Goal: Task Accomplishment & Management: Manage account settings

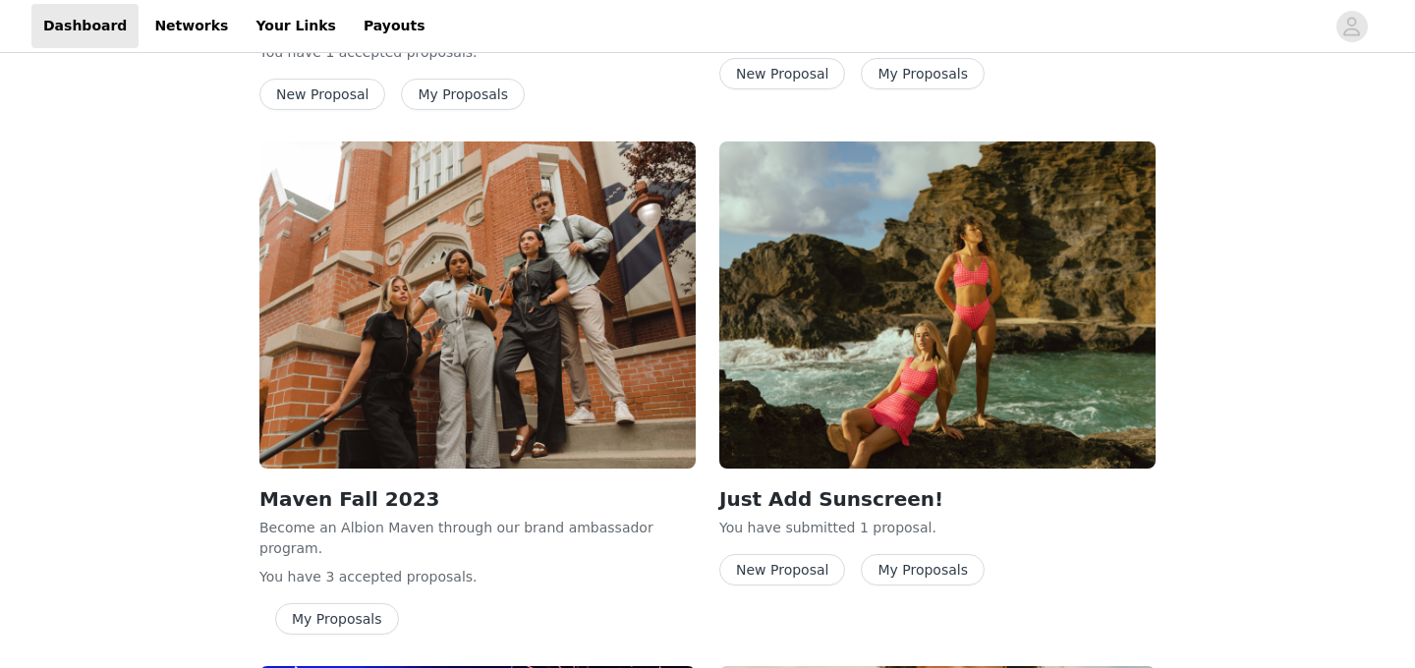
scroll to position [1140, 0]
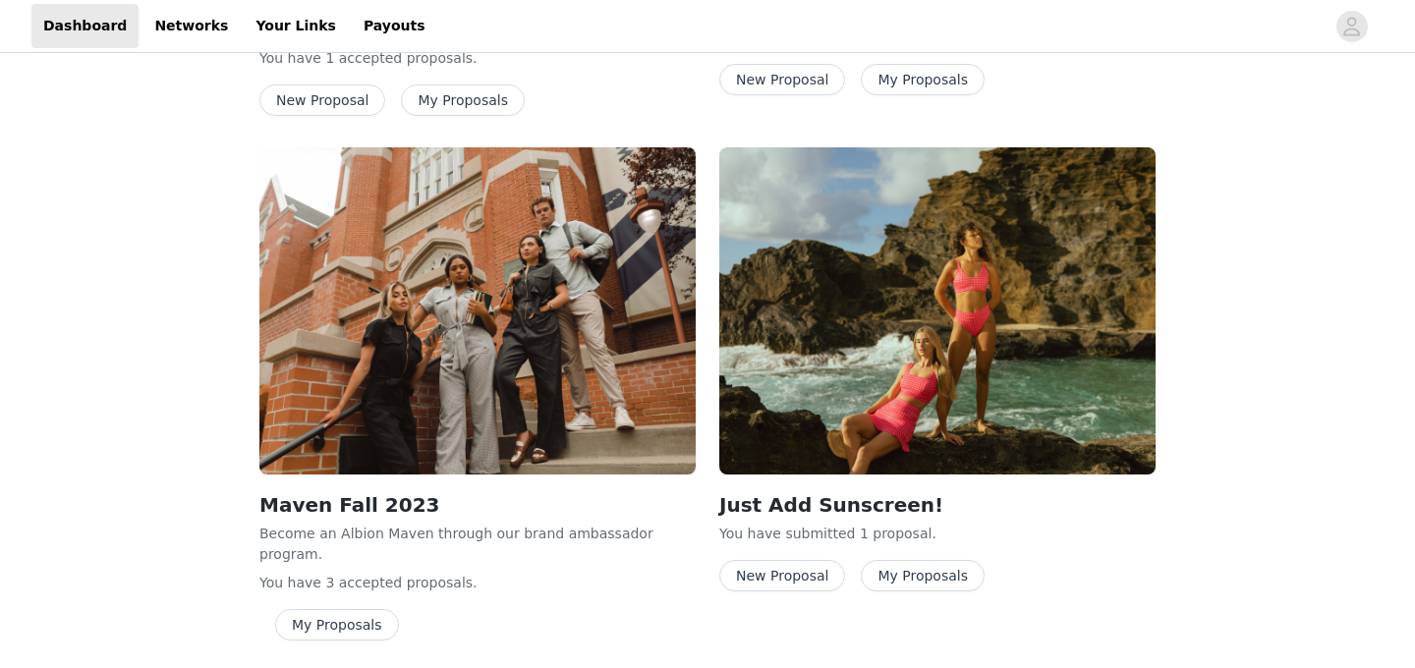
click at [920, 583] on button "My Proposals" at bounding box center [923, 575] width 124 height 31
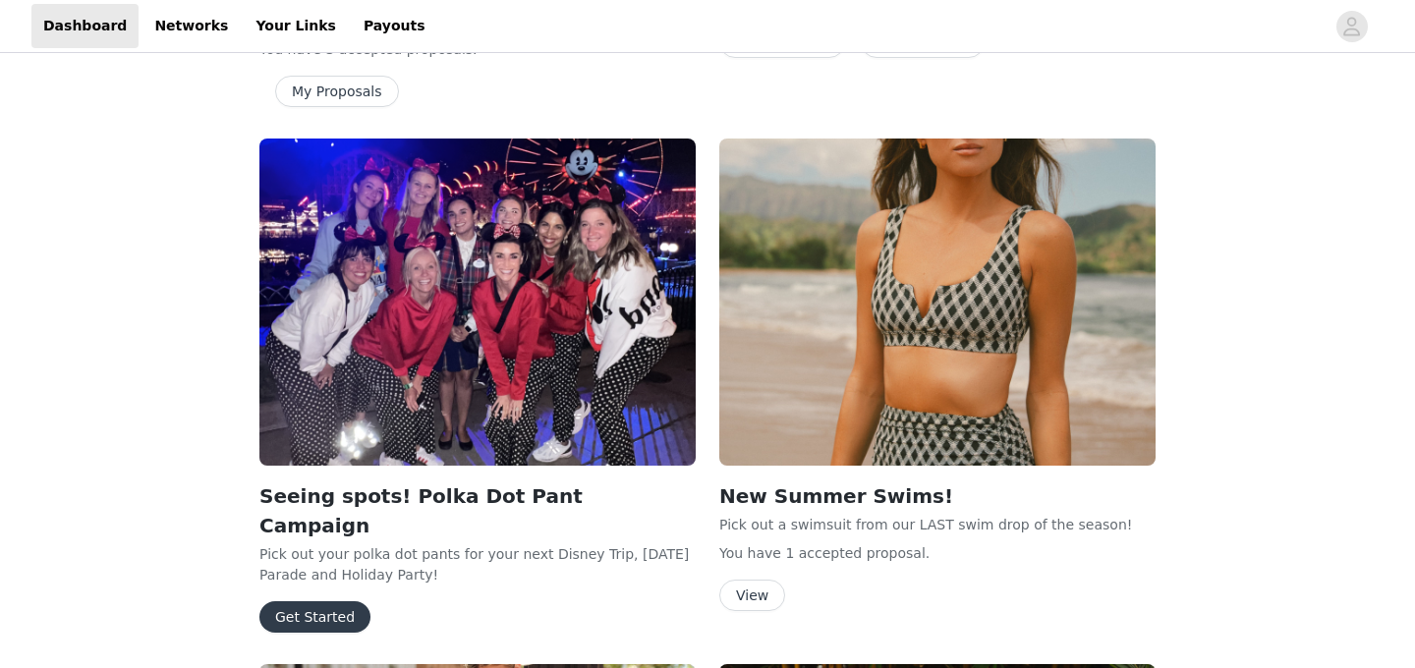
scroll to position [1672, 0]
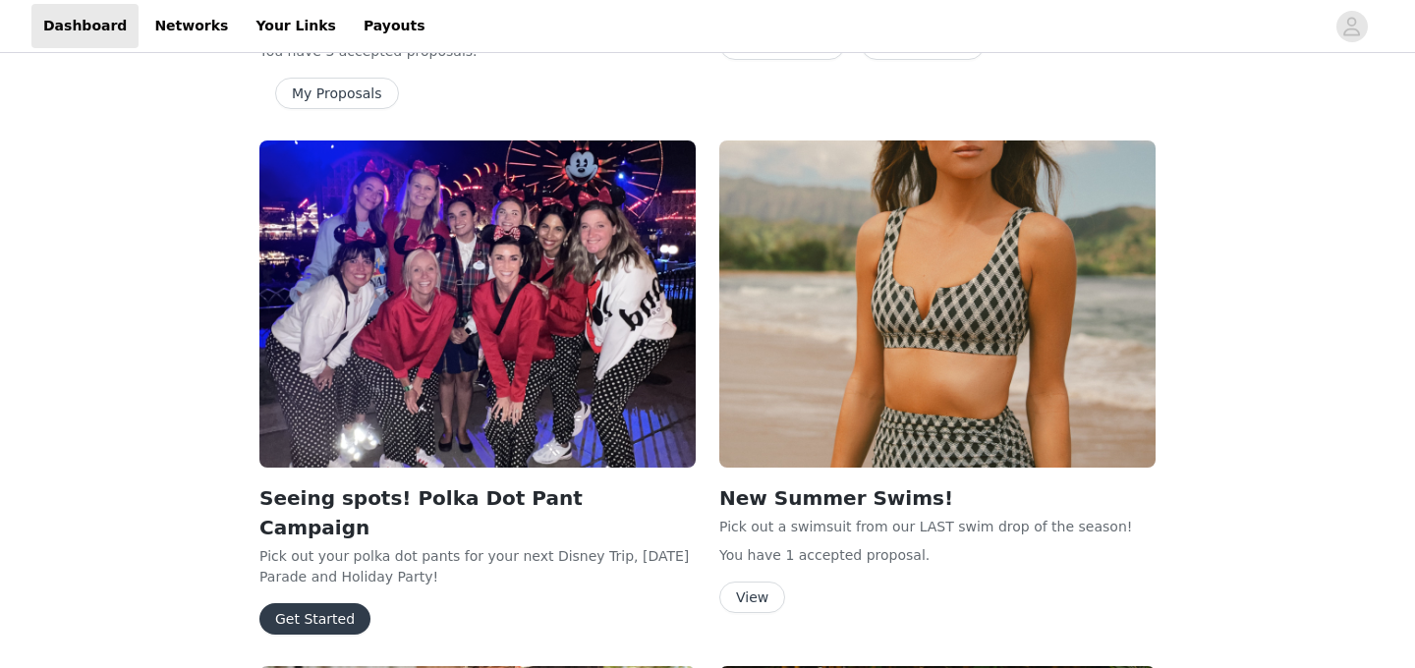
click at [759, 582] on button "View" at bounding box center [752, 597] width 66 height 31
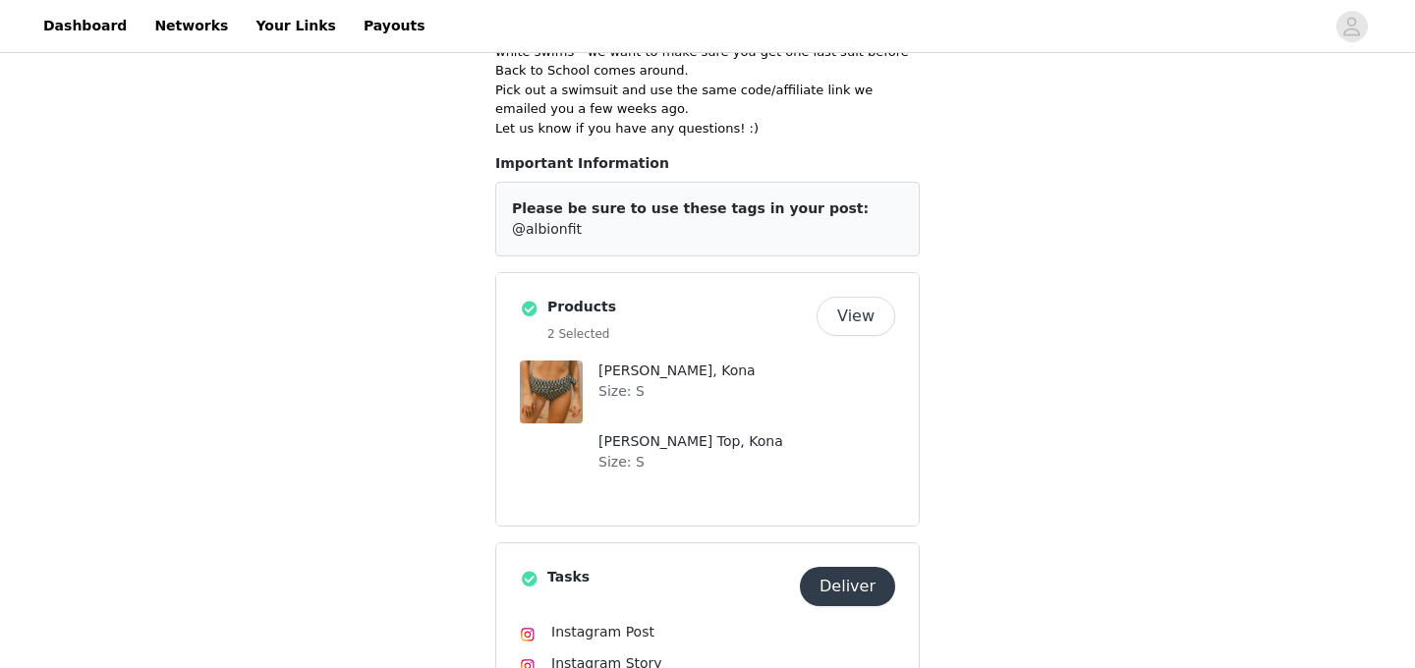
scroll to position [853, 0]
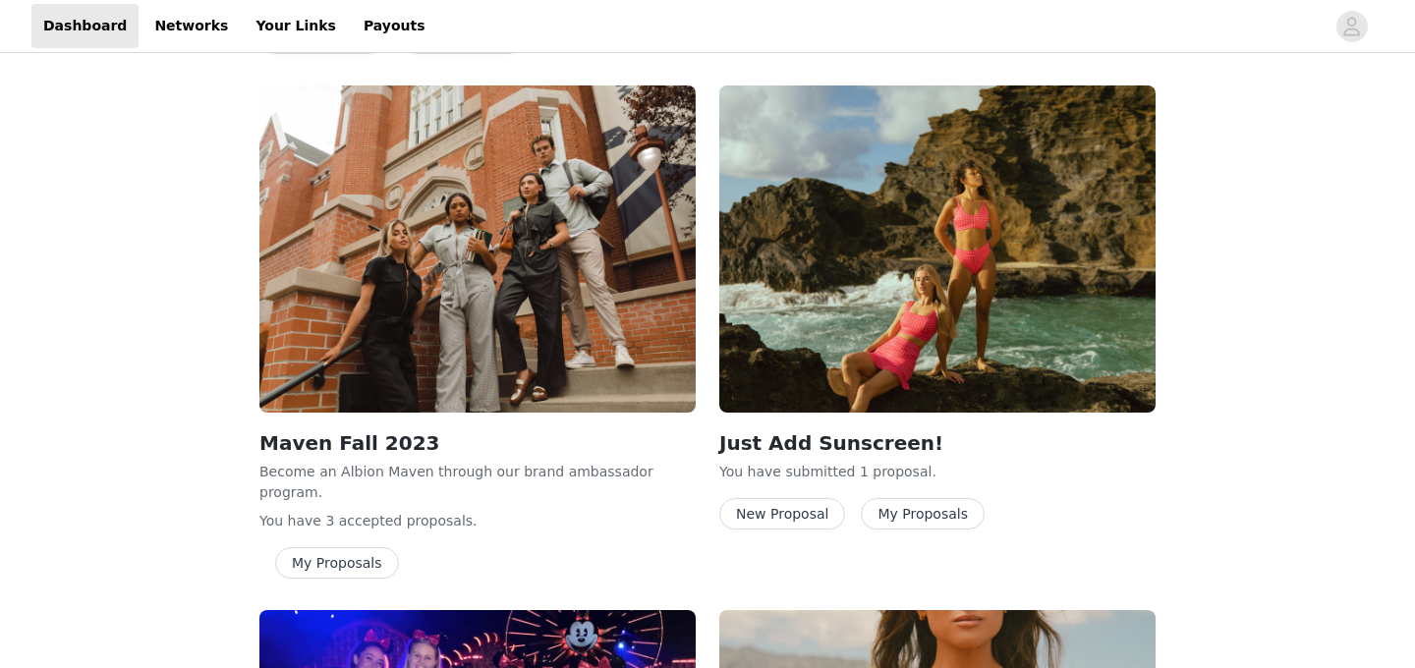
scroll to position [1192, 0]
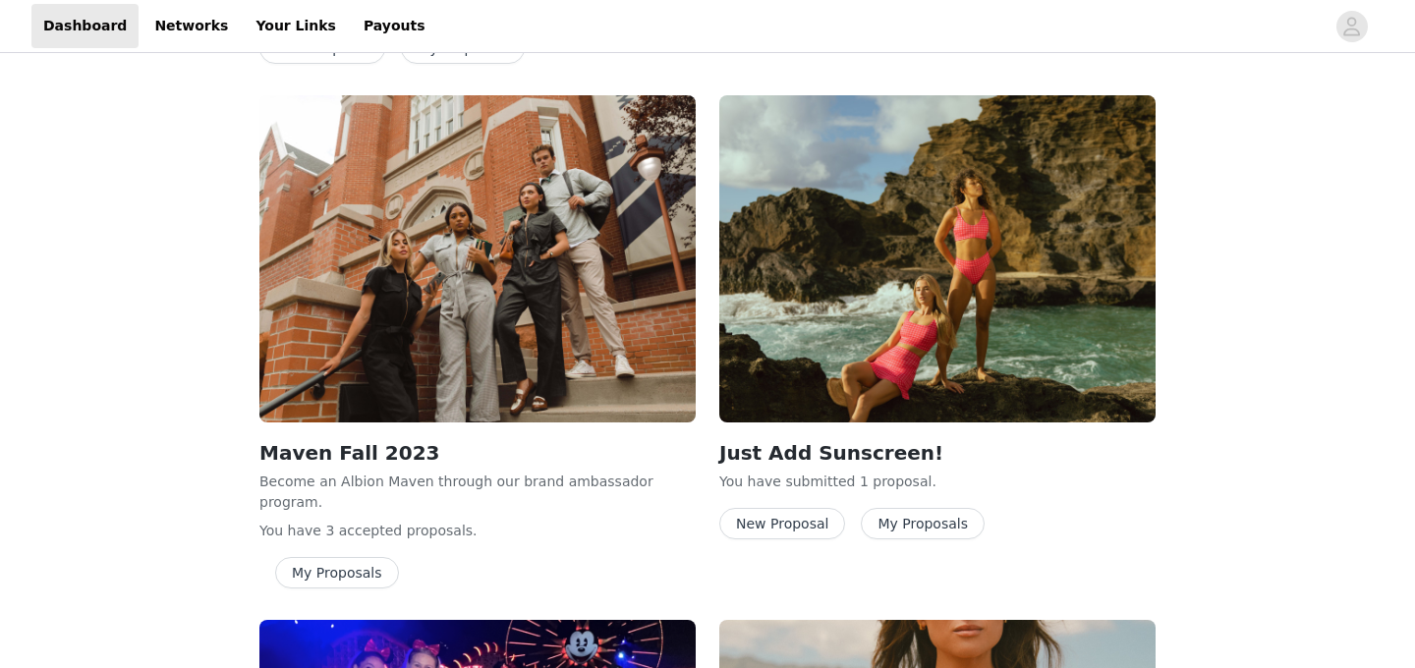
click at [911, 529] on button "My Proposals" at bounding box center [923, 523] width 124 height 31
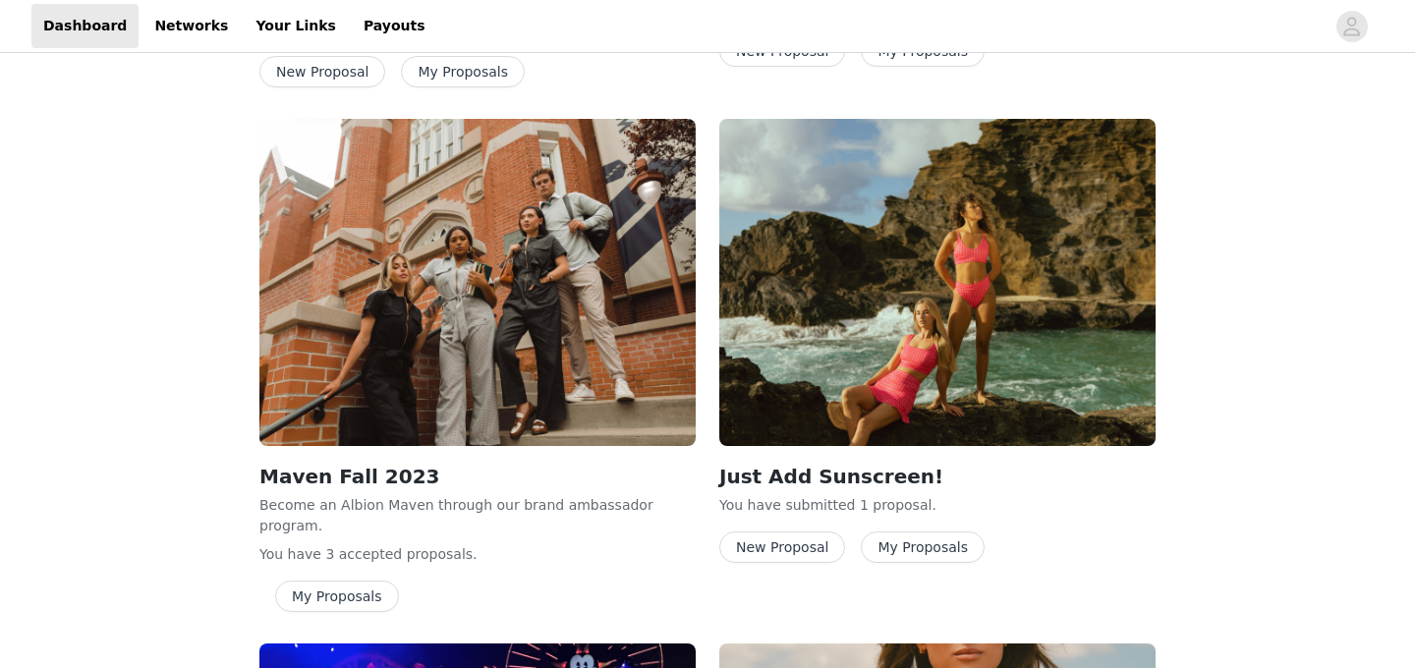
scroll to position [1169, 0]
click at [805, 545] on button "New Proposal" at bounding box center [782, 547] width 126 height 31
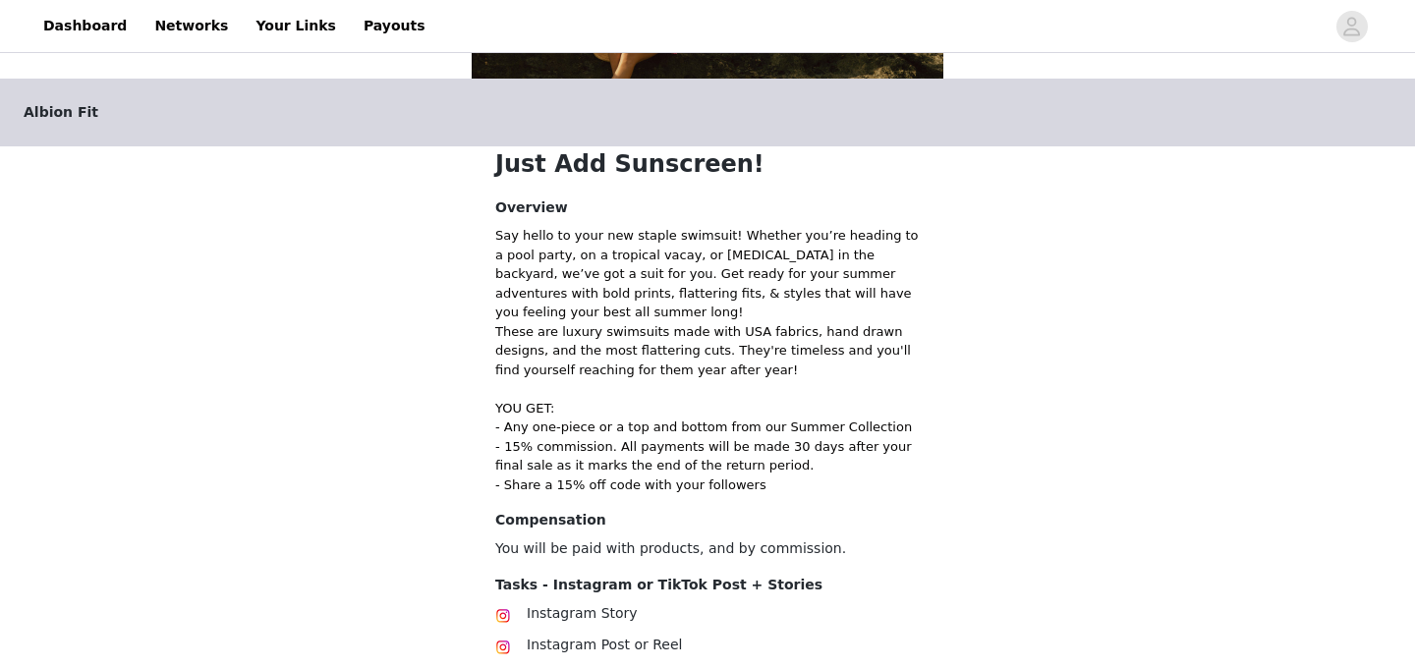
scroll to position [504, 0]
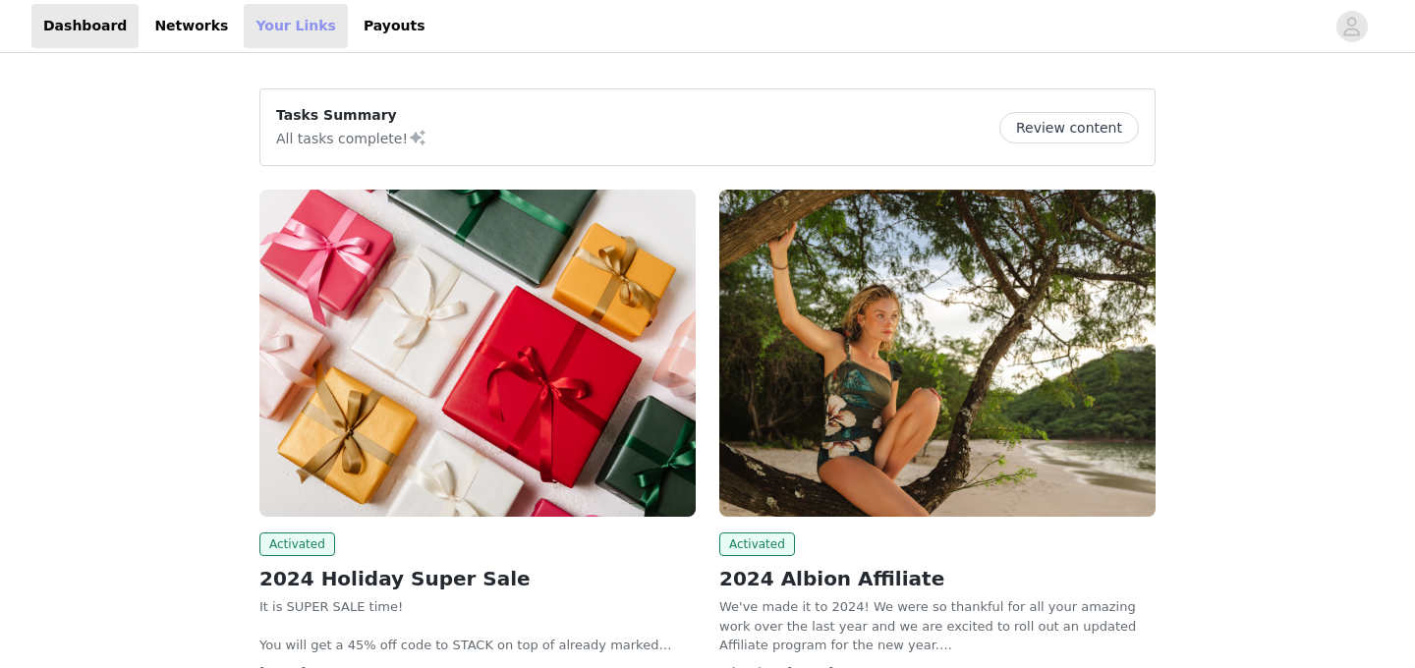
click at [262, 25] on link "Your Links" at bounding box center [296, 26] width 104 height 44
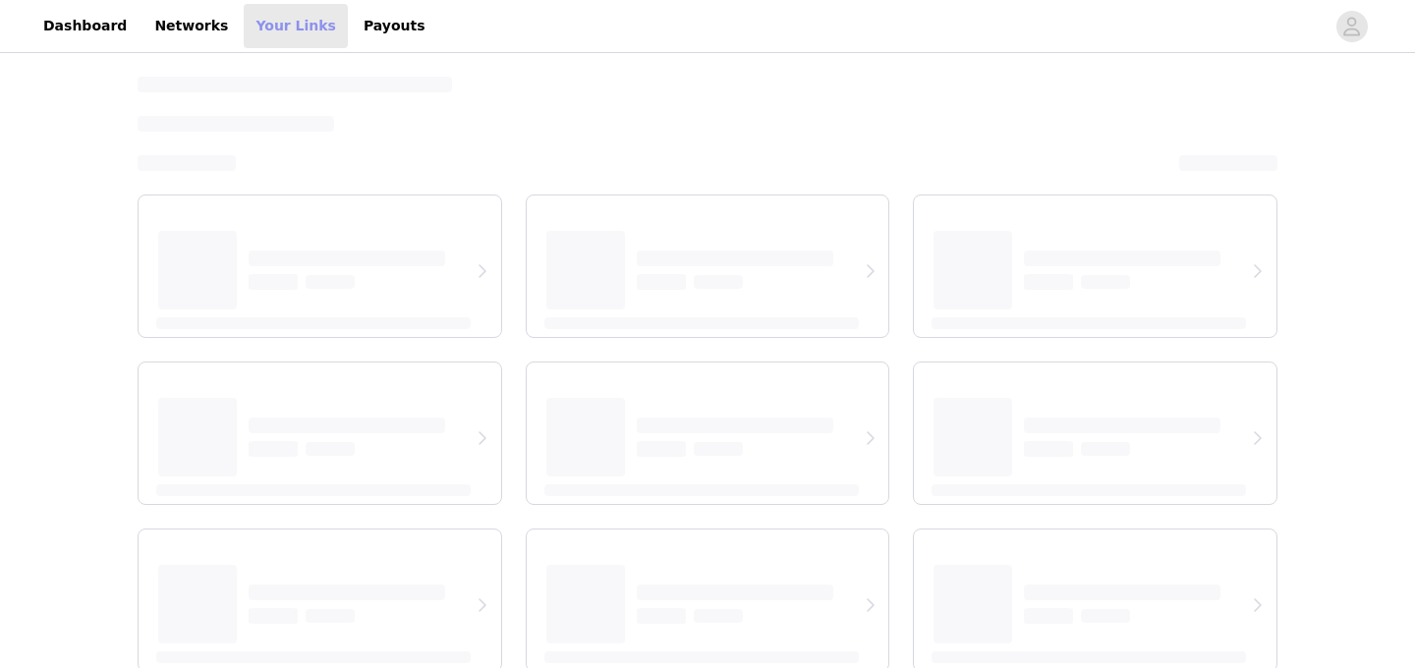
select select "12"
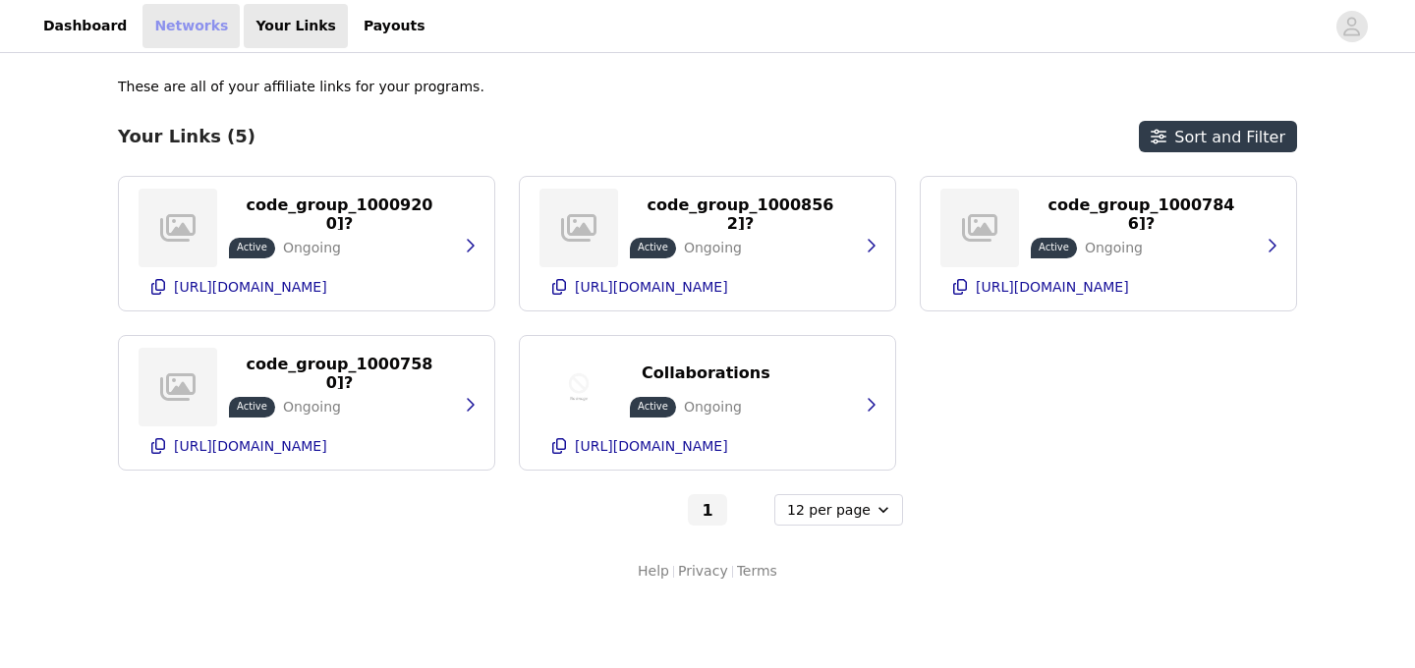
click at [163, 29] on link "Networks" at bounding box center [191, 26] width 97 height 44
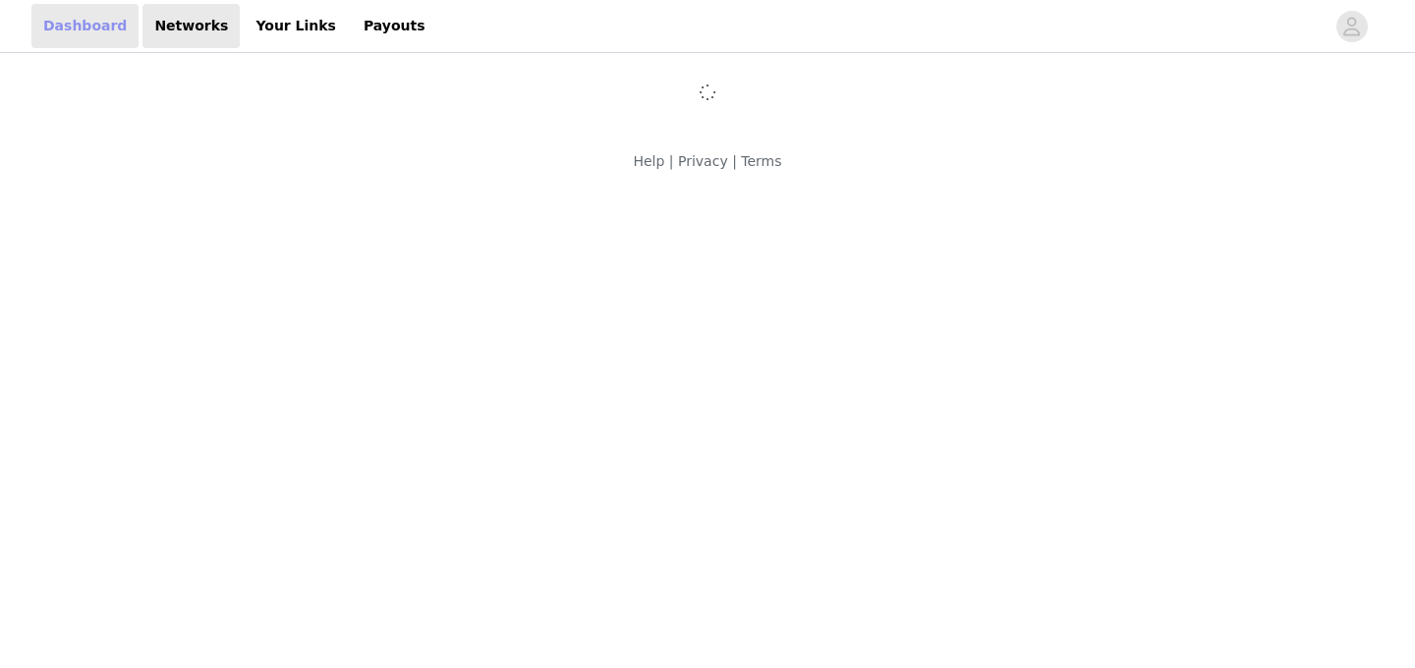
click at [78, 28] on link "Dashboard" at bounding box center [84, 26] width 107 height 44
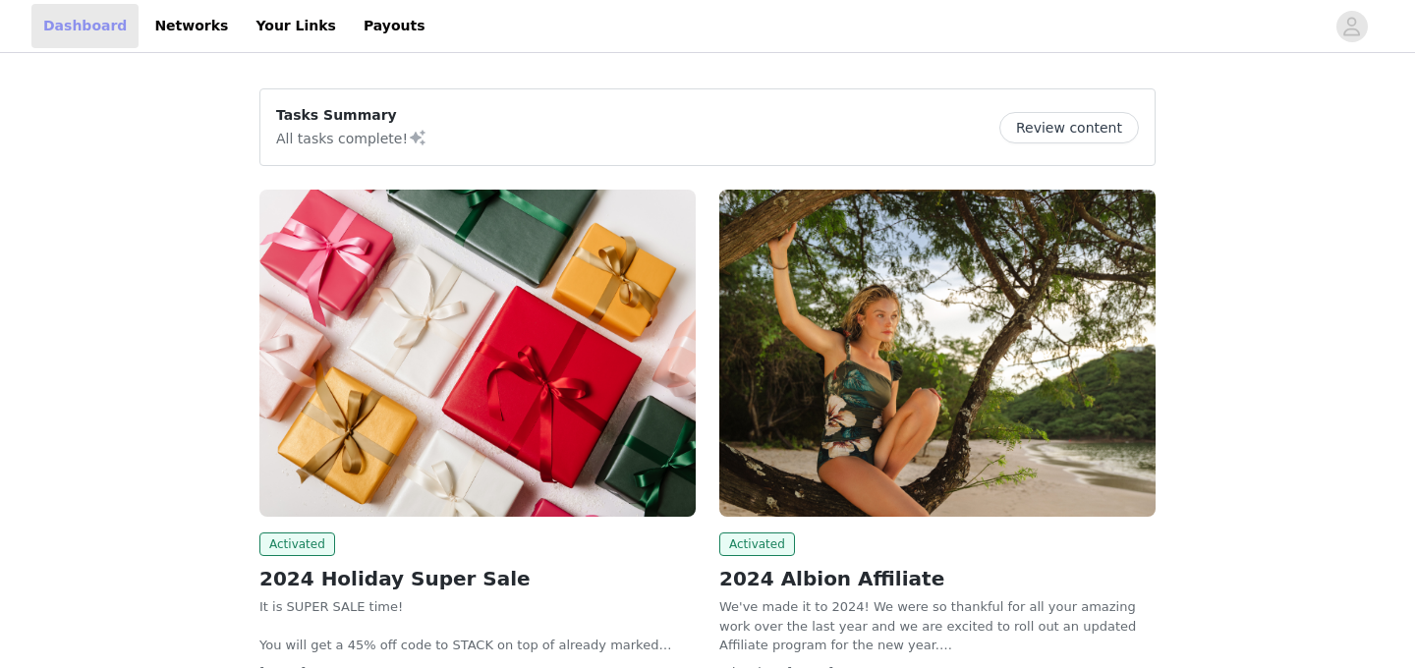
scroll to position [12, 0]
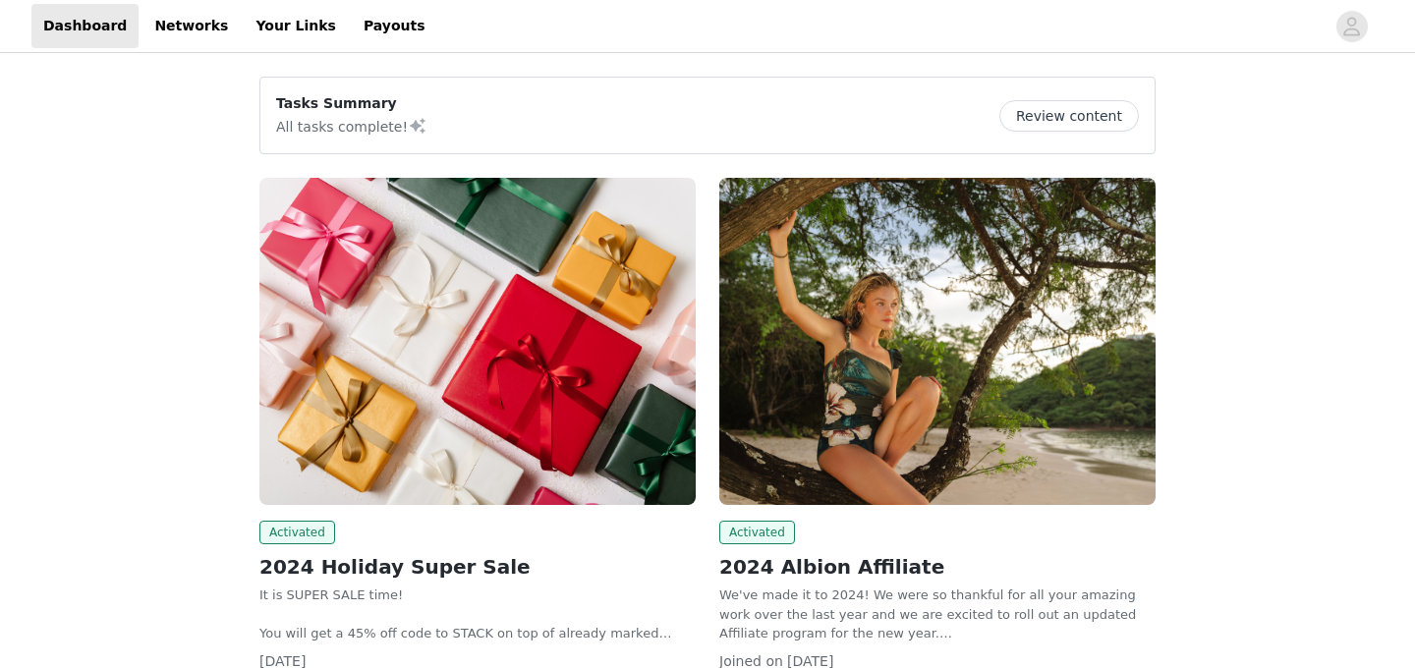
click at [1071, 125] on button "Review content" at bounding box center [1070, 115] width 140 height 31
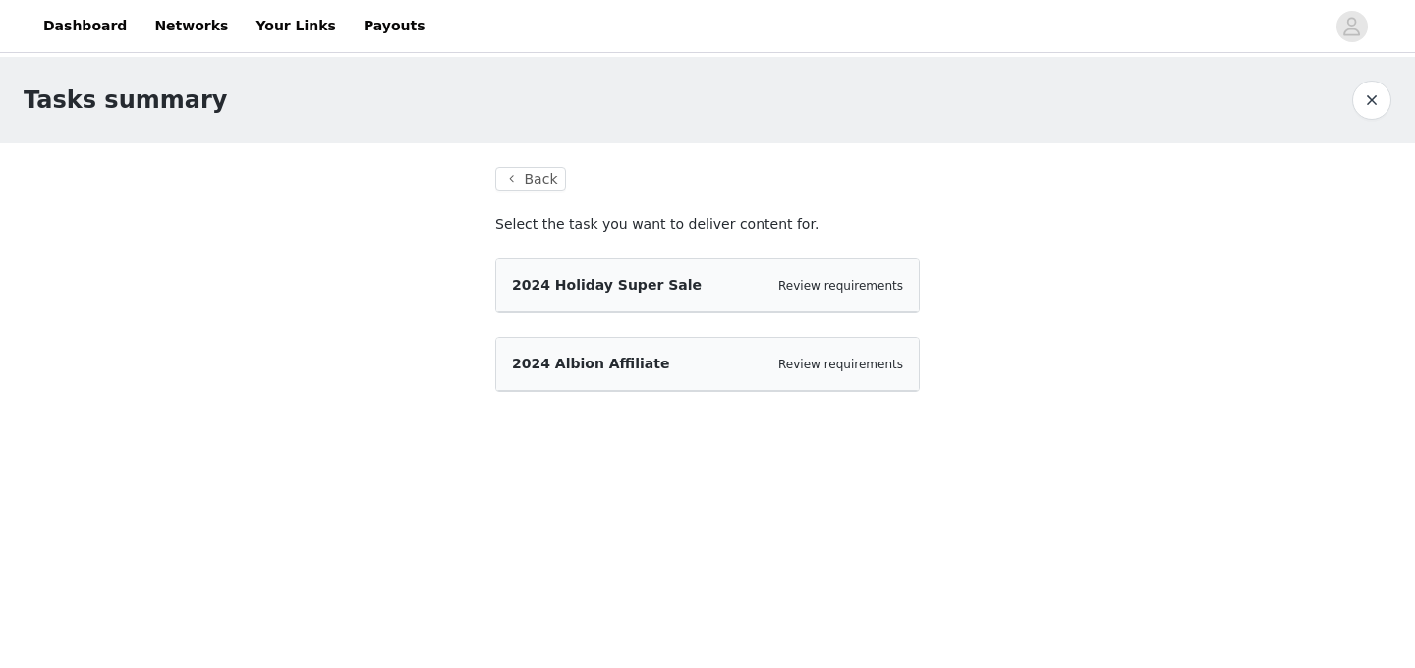
click at [803, 296] on div "2024 Holiday Super Sale Review requirements" at bounding box center [707, 285] width 423 height 53
click at [635, 300] on div "2024 Holiday Super Sale Review requirements" at bounding box center [707, 285] width 423 height 53
click at [554, 171] on button "Back" at bounding box center [530, 179] width 71 height 24
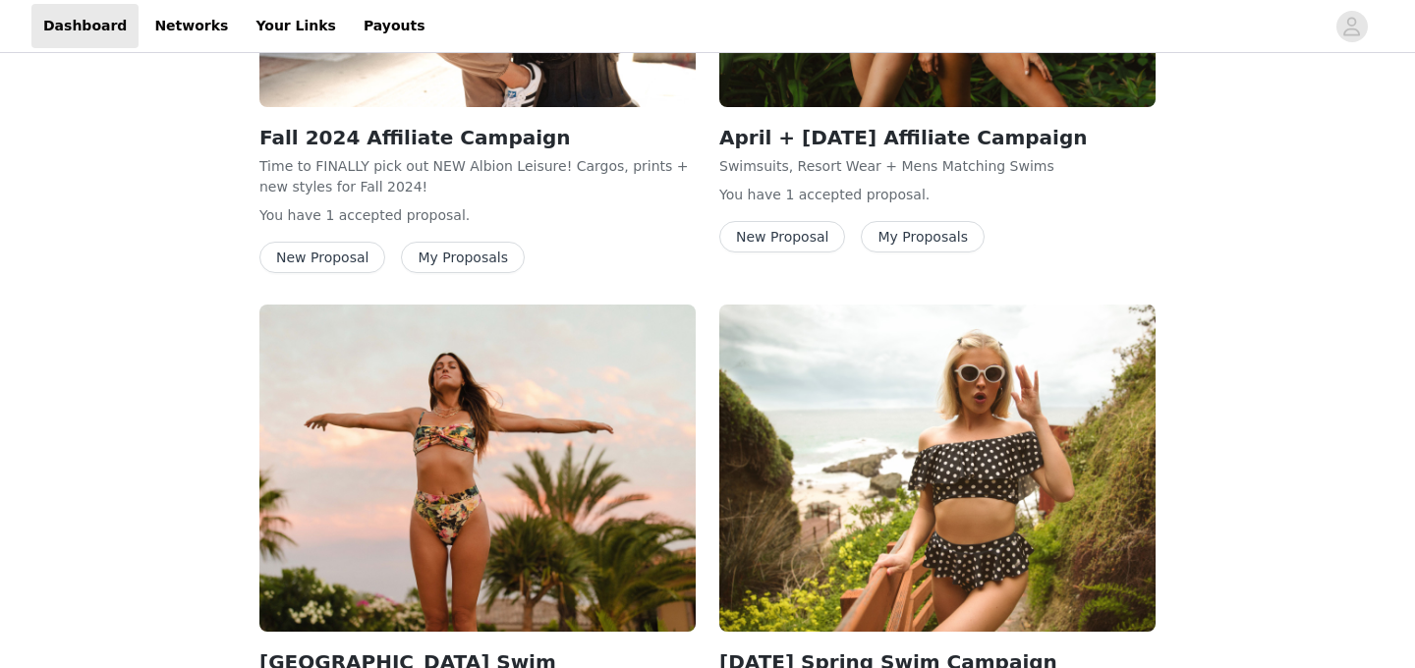
scroll to position [3248, 0]
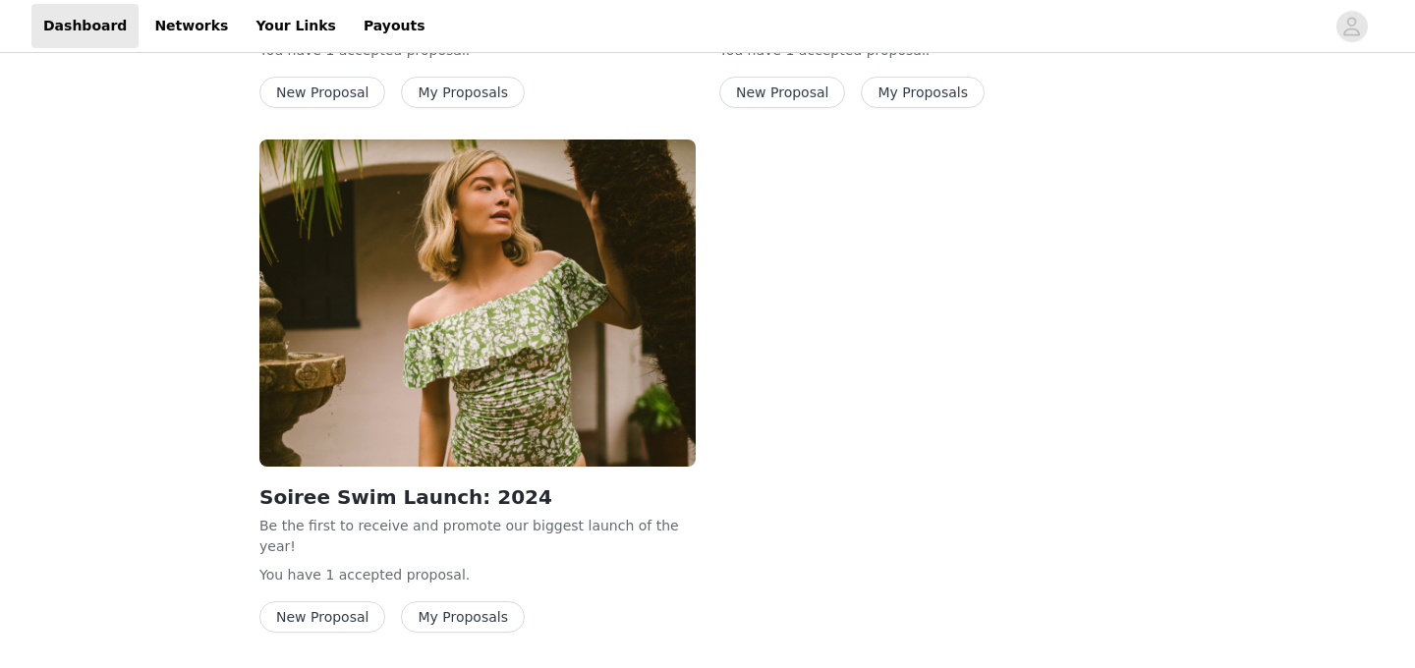
click at [482, 602] on button "My Proposals" at bounding box center [463, 617] width 124 height 31
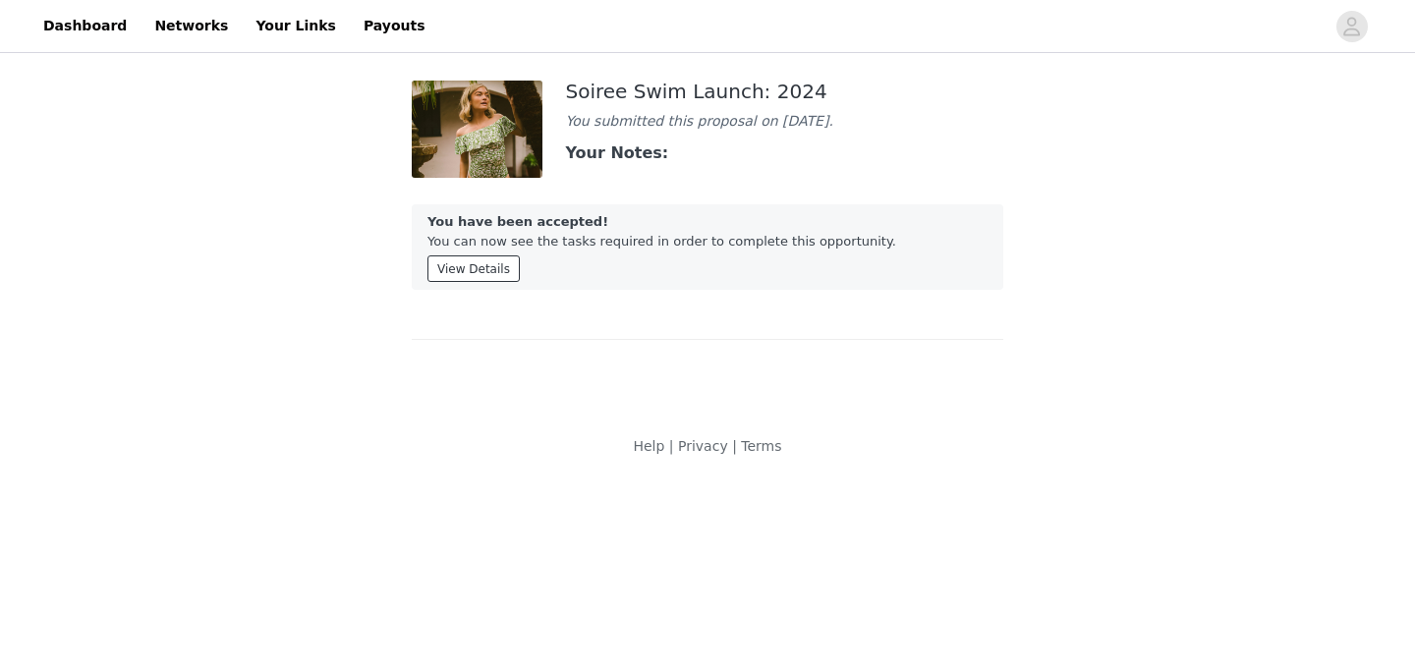
click at [490, 280] on button "View Details" at bounding box center [474, 269] width 92 height 27
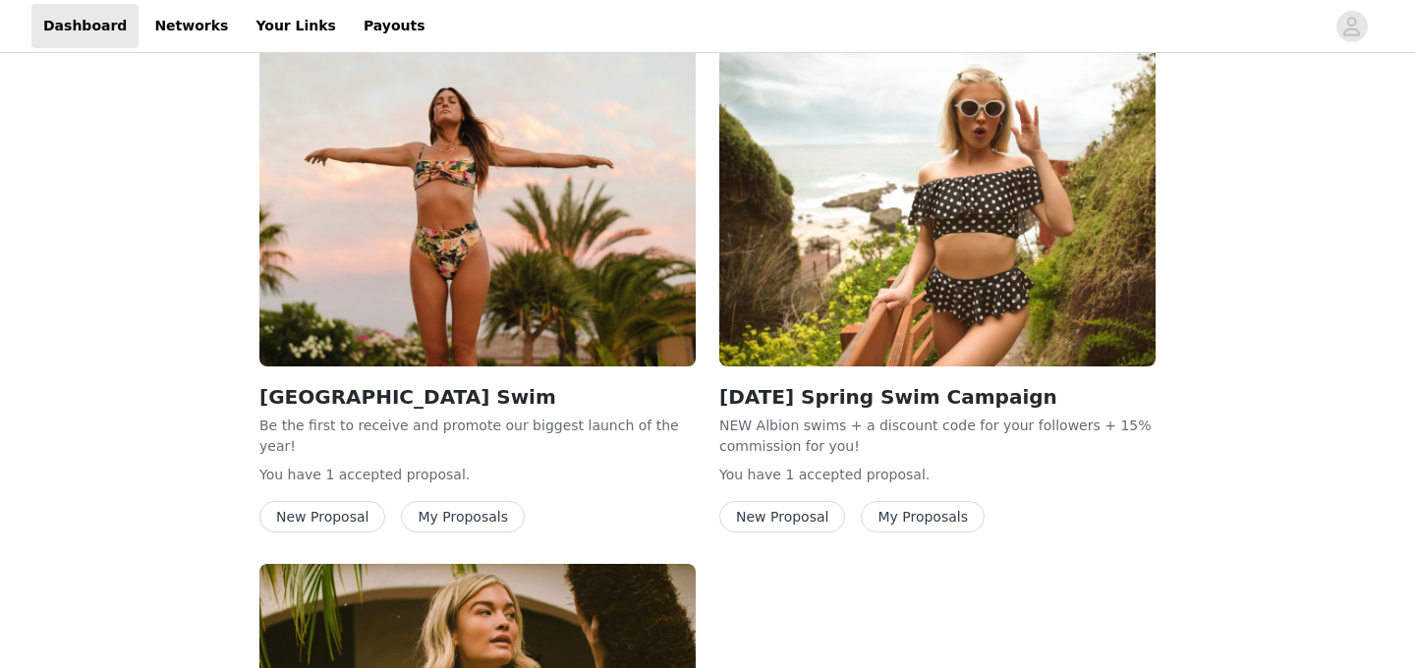
scroll to position [2823, 0]
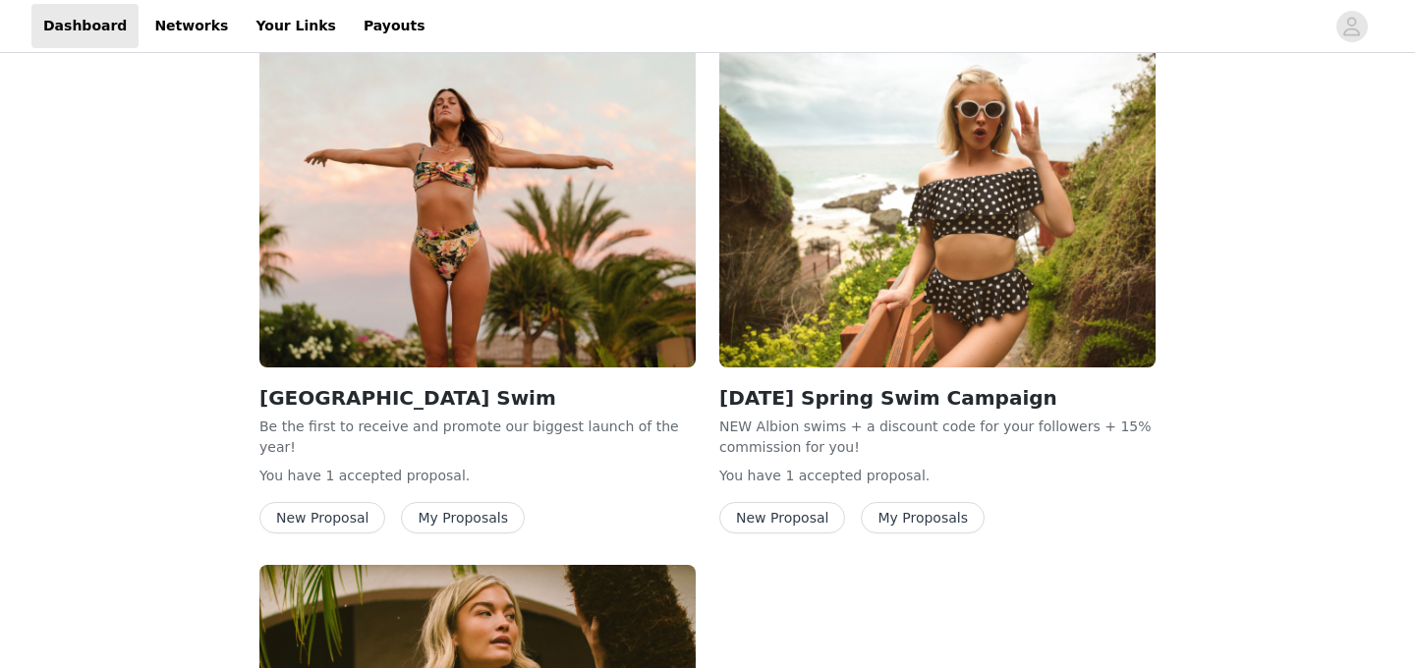
click at [493, 502] on button "My Proposals" at bounding box center [463, 517] width 124 height 31
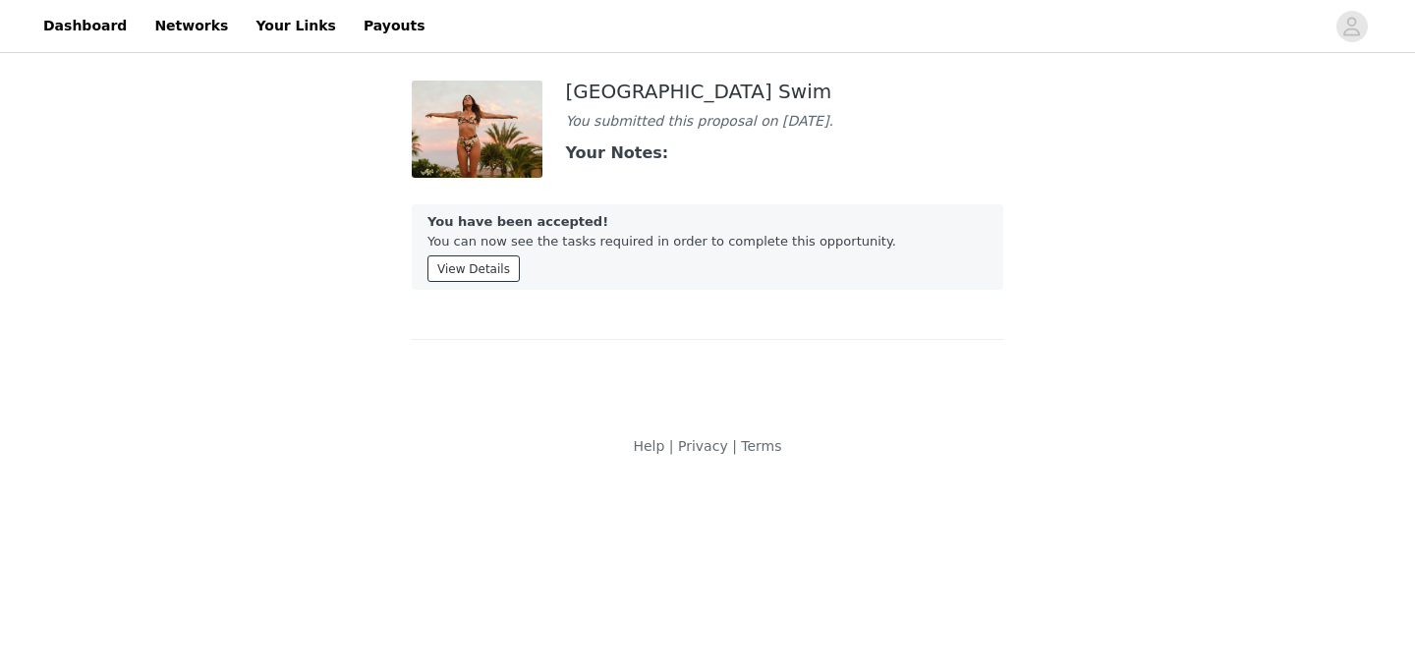
click at [461, 267] on button "View Details" at bounding box center [474, 269] width 92 height 27
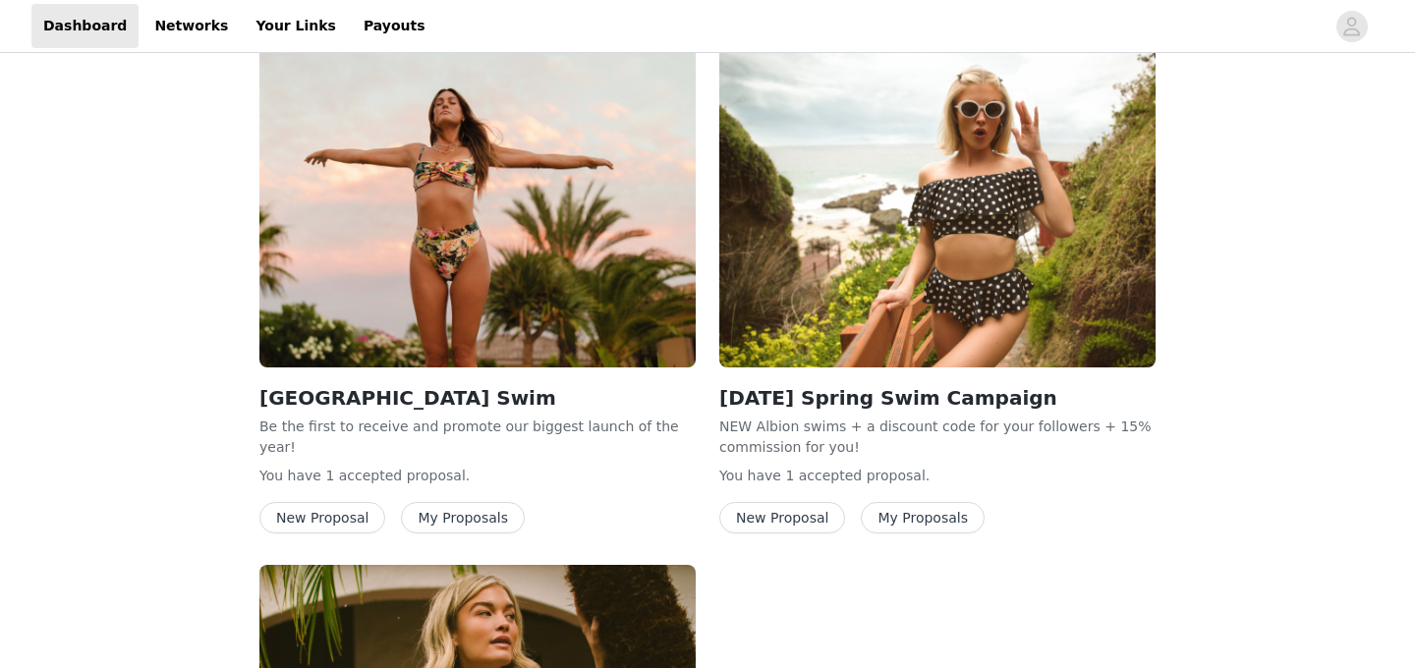
scroll to position [2799, 0]
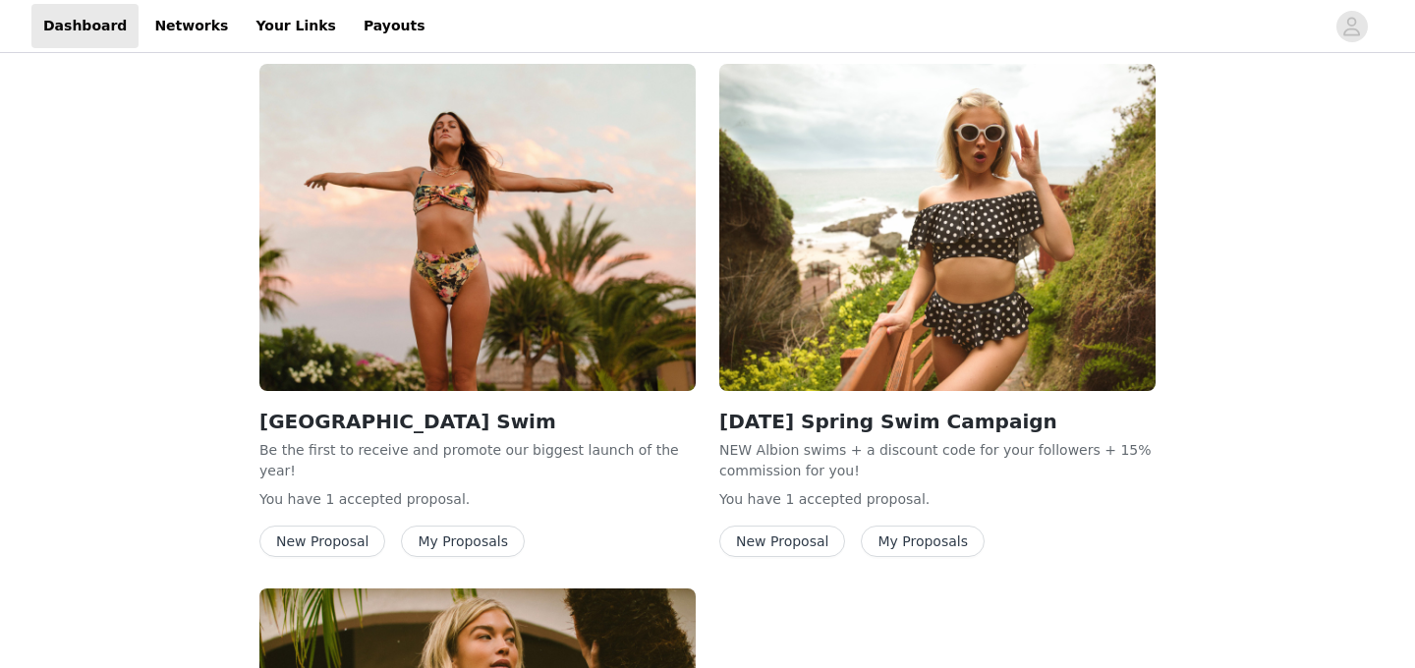
click at [786, 526] on button "New Proposal" at bounding box center [782, 541] width 126 height 31
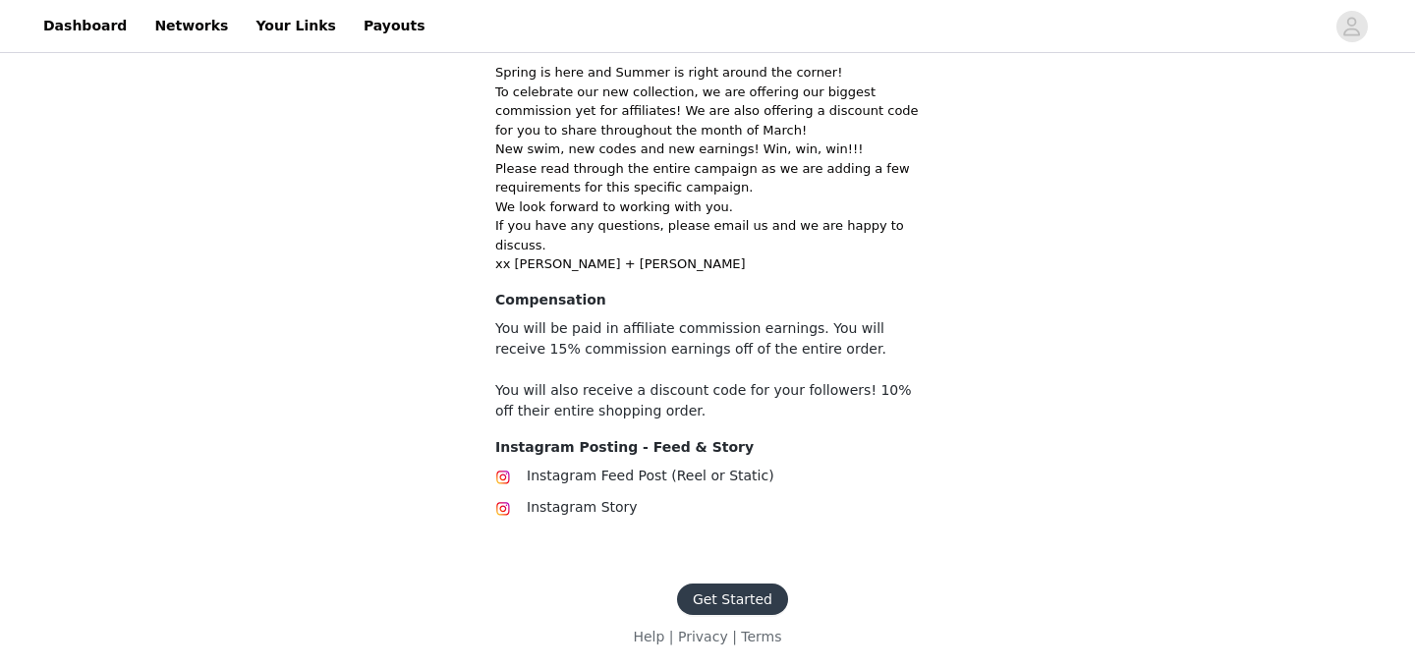
scroll to position [497, 0]
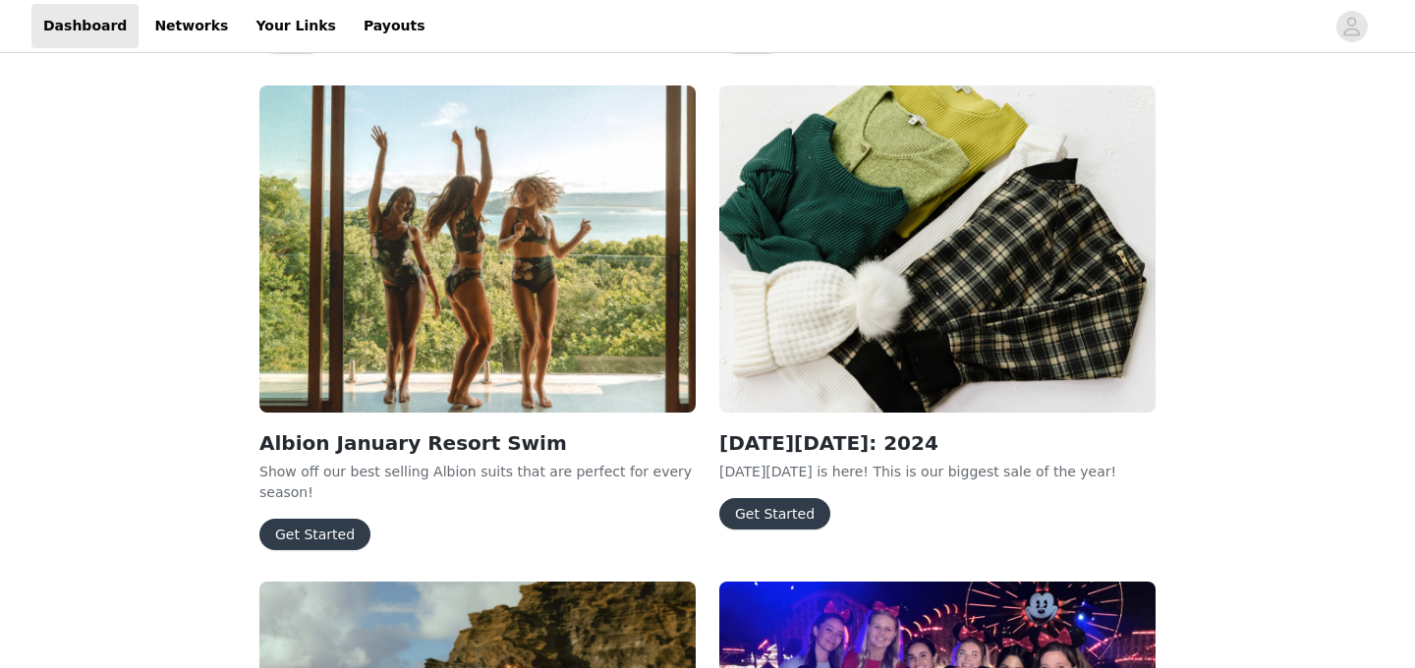
scroll to position [652, 0]
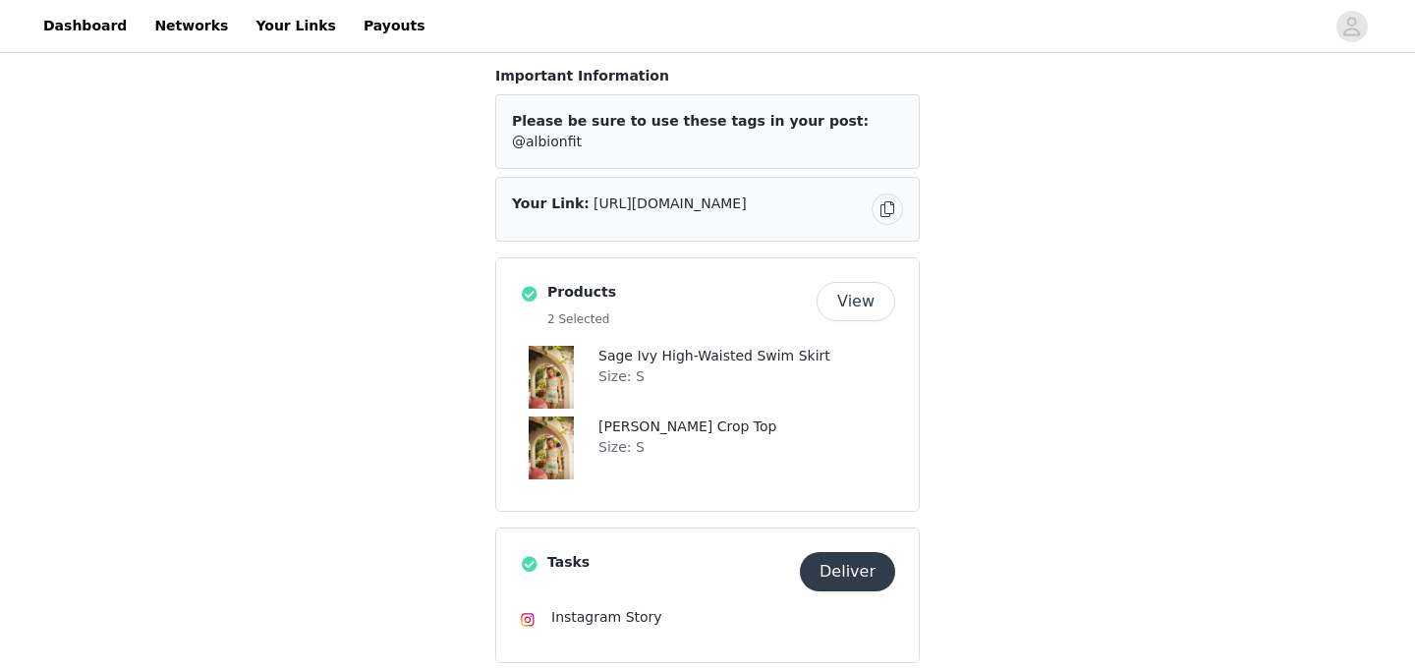
scroll to position [356, 0]
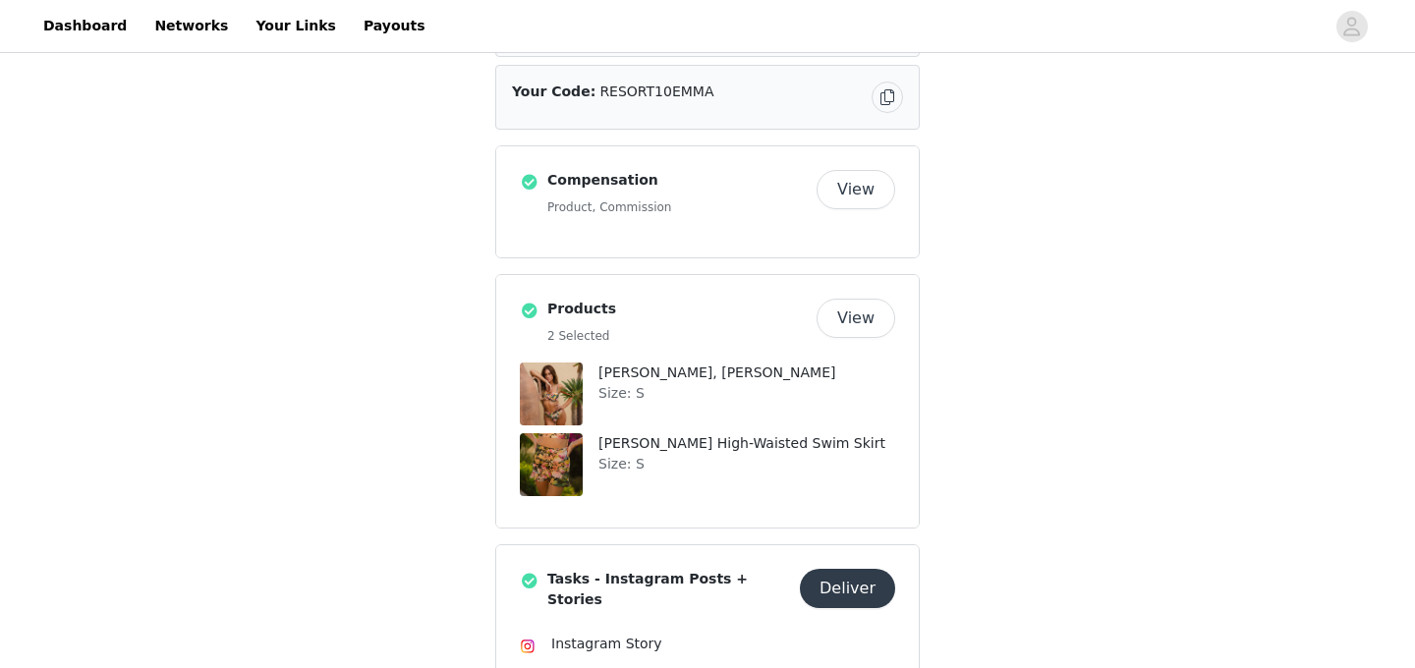
scroll to position [535, 0]
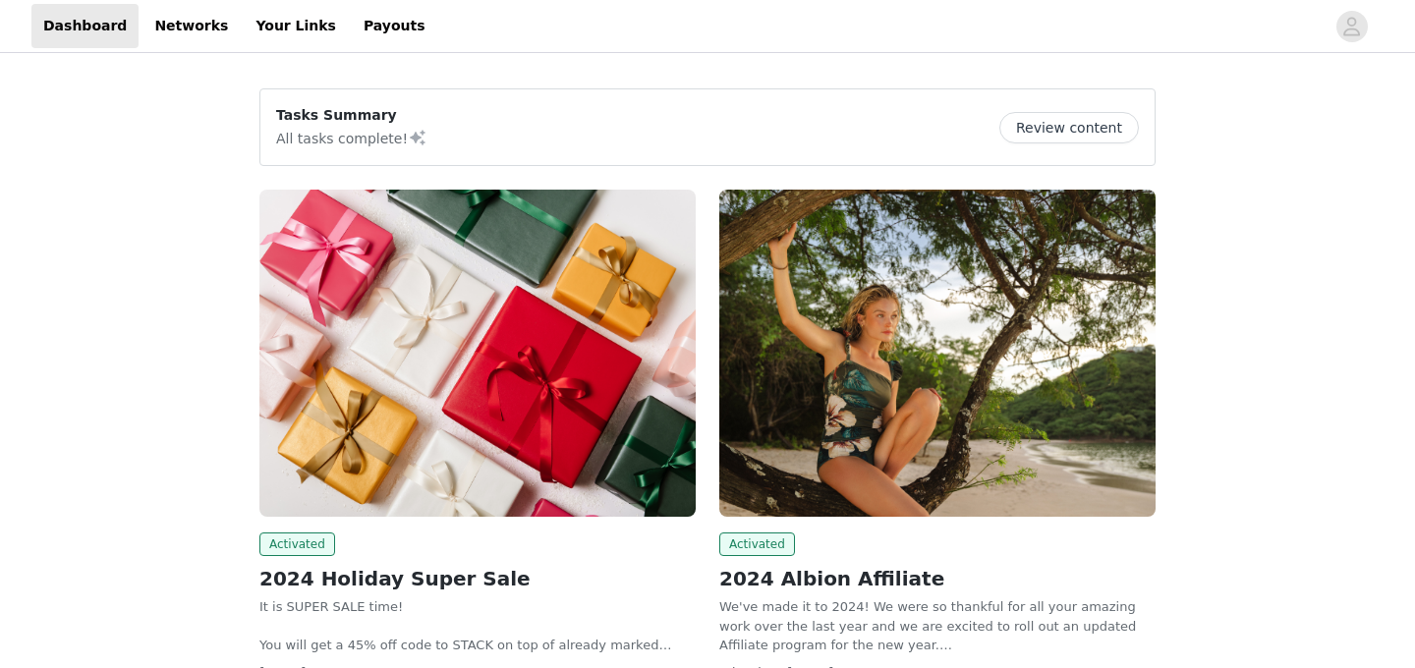
scroll to position [650, 0]
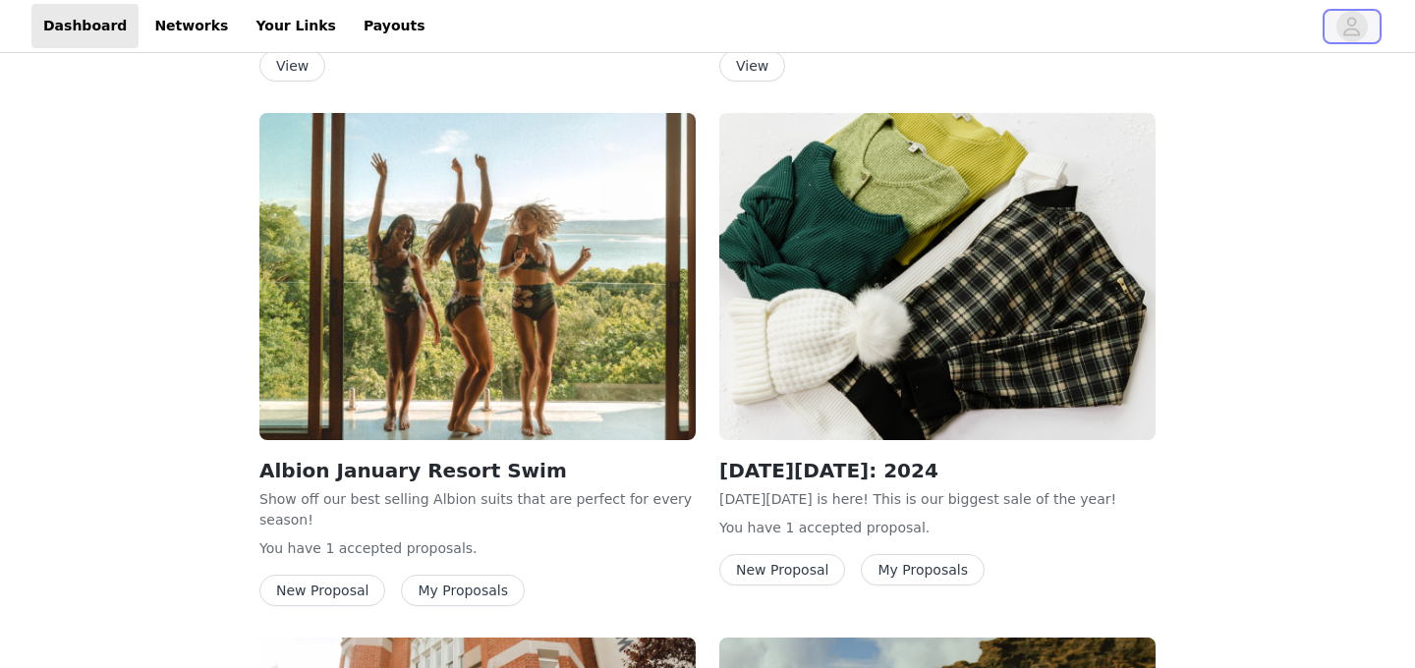
click at [1357, 17] on icon "avatar" at bounding box center [1352, 26] width 19 height 31
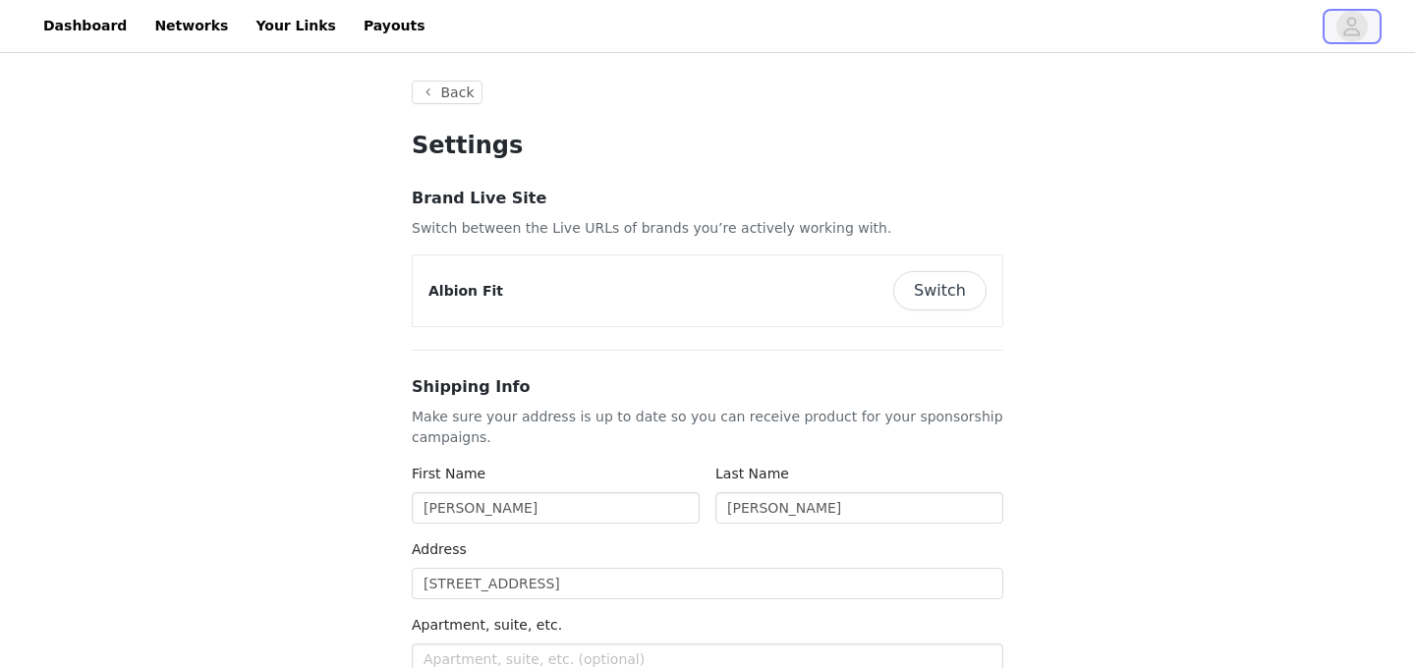
type input "+1 (United States)"
click at [433, 100] on button "Back" at bounding box center [447, 93] width 71 height 24
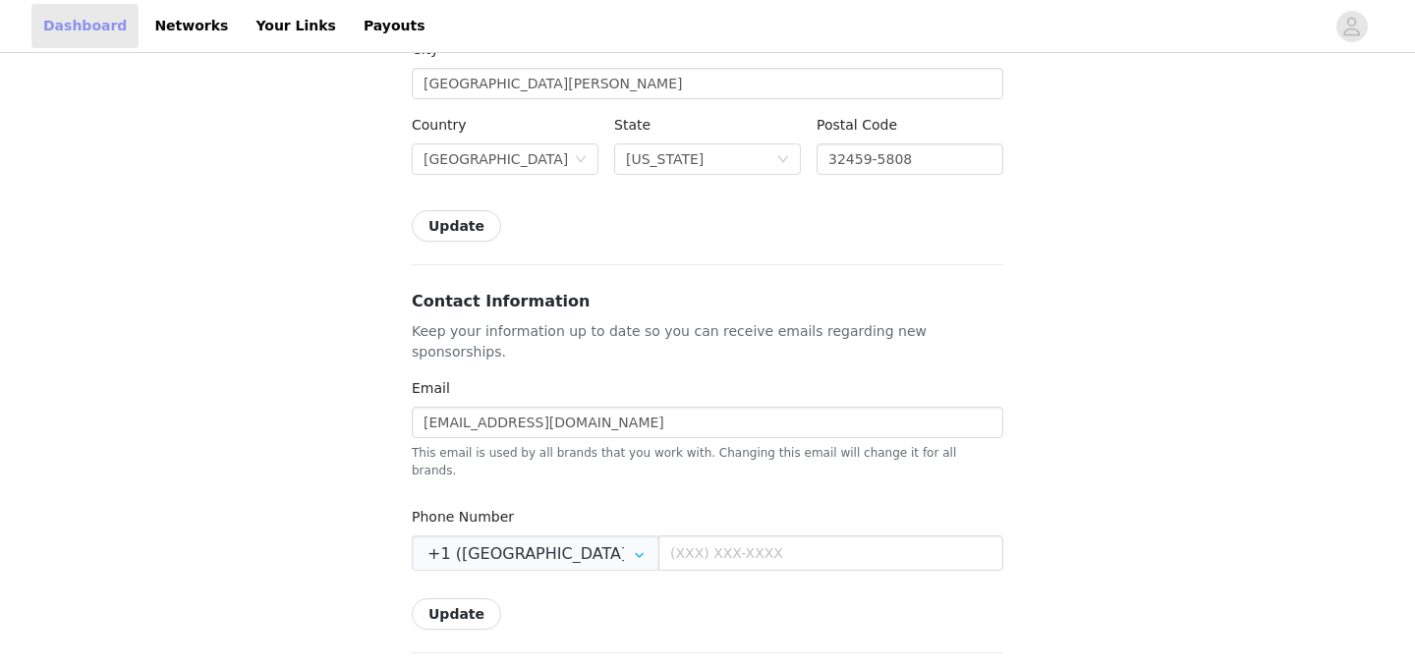
click at [81, 31] on link "Dashboard" at bounding box center [84, 26] width 107 height 44
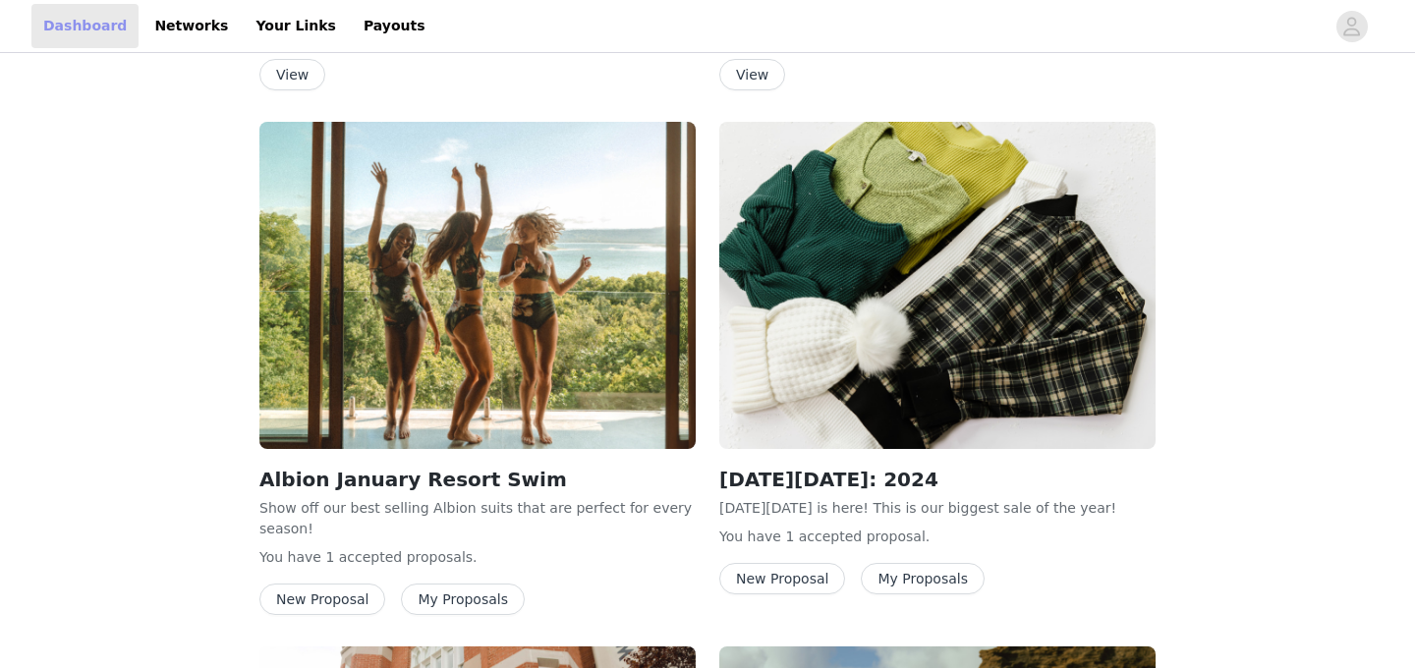
scroll to position [653, 0]
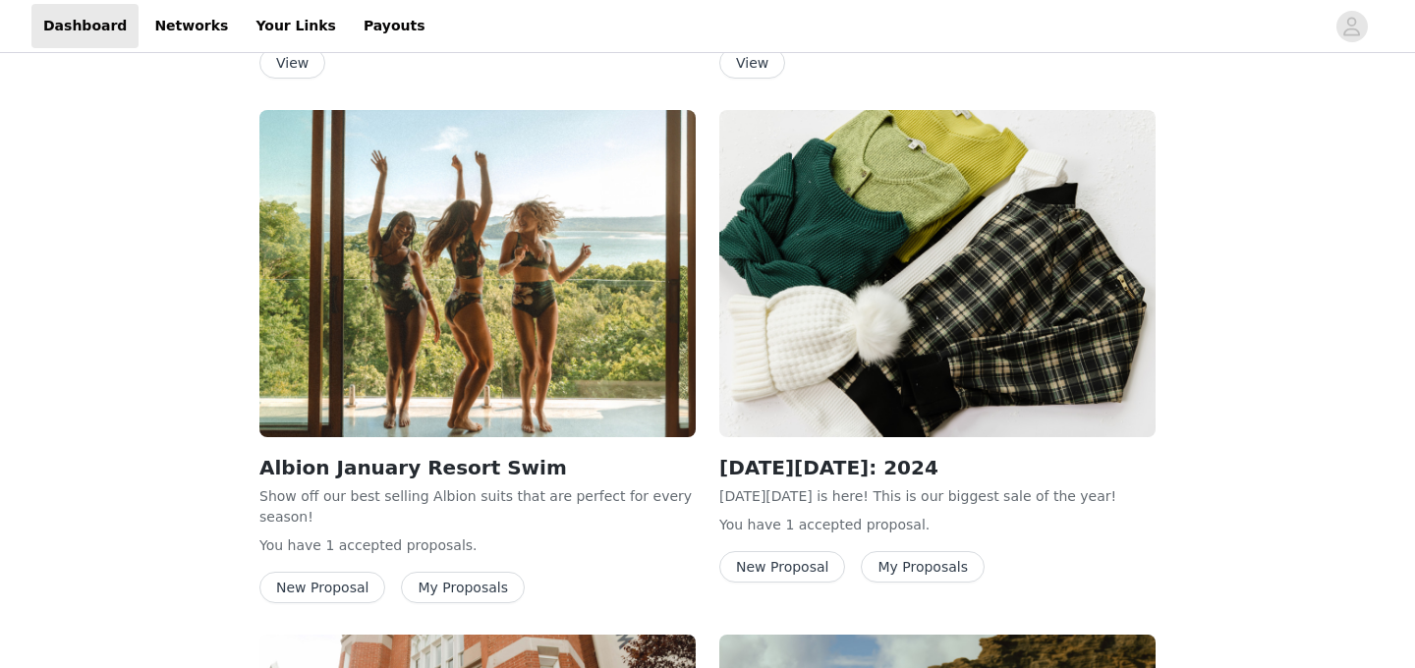
click at [485, 590] on button "My Proposals" at bounding box center [463, 587] width 124 height 31
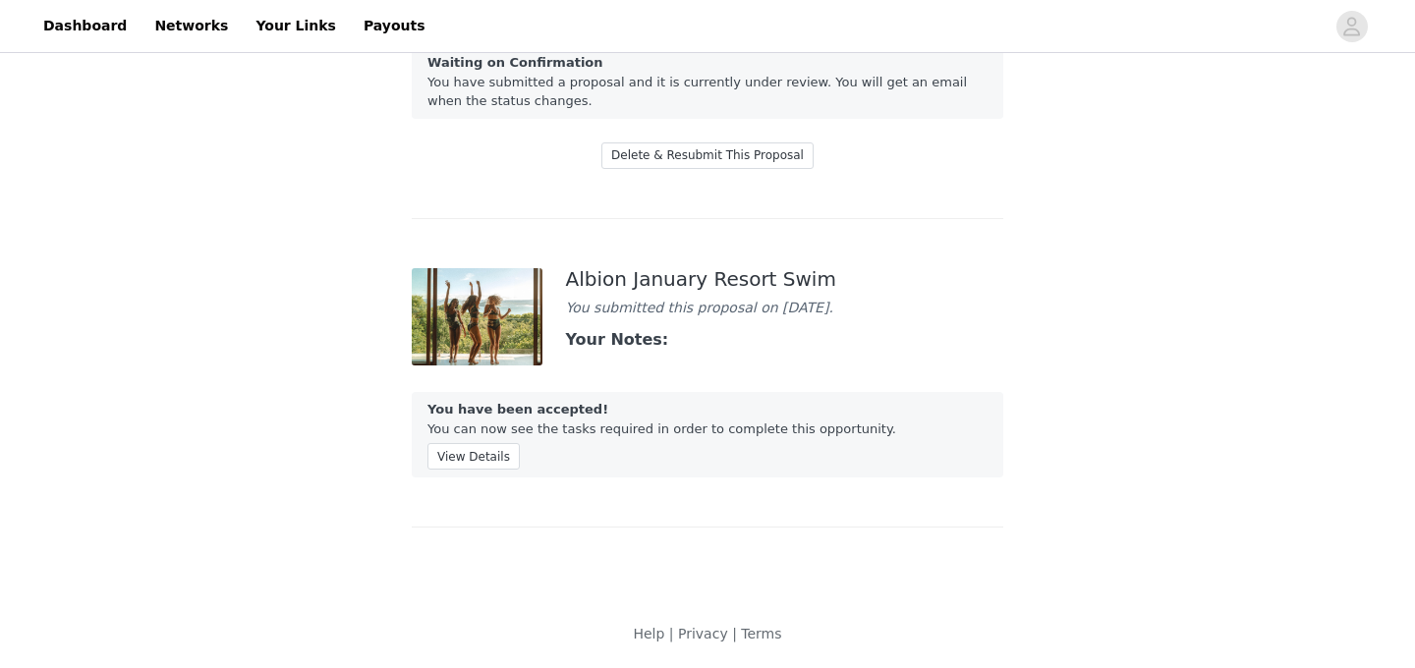
scroll to position [527, 0]
click at [471, 468] on button "View Details" at bounding box center [474, 456] width 92 height 27
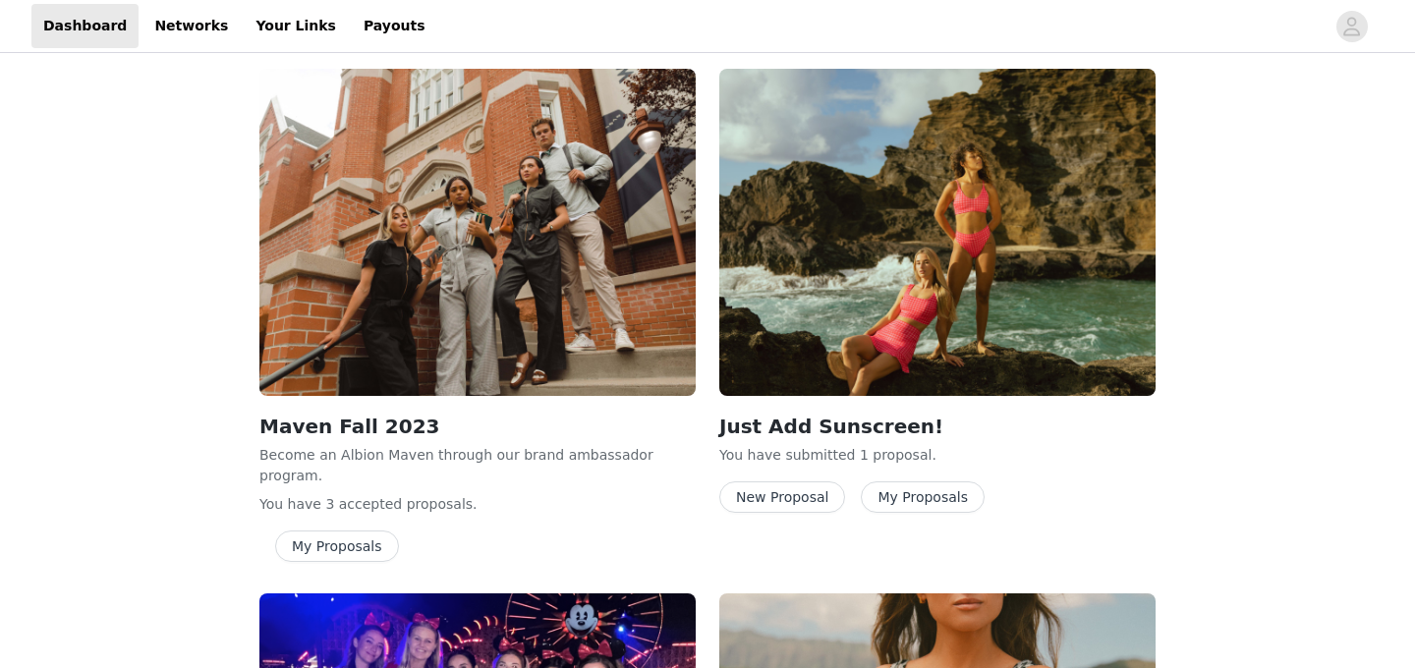
scroll to position [1222, 0]
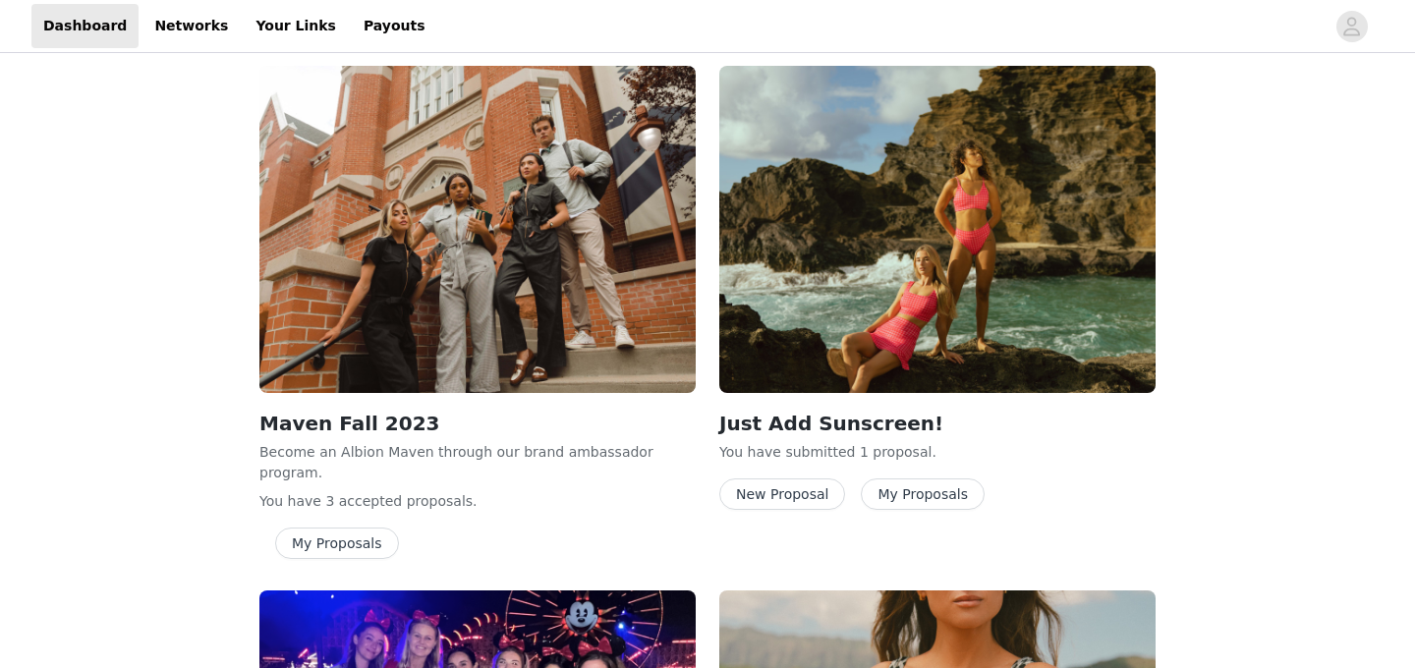
click at [933, 492] on button "My Proposals" at bounding box center [923, 494] width 124 height 31
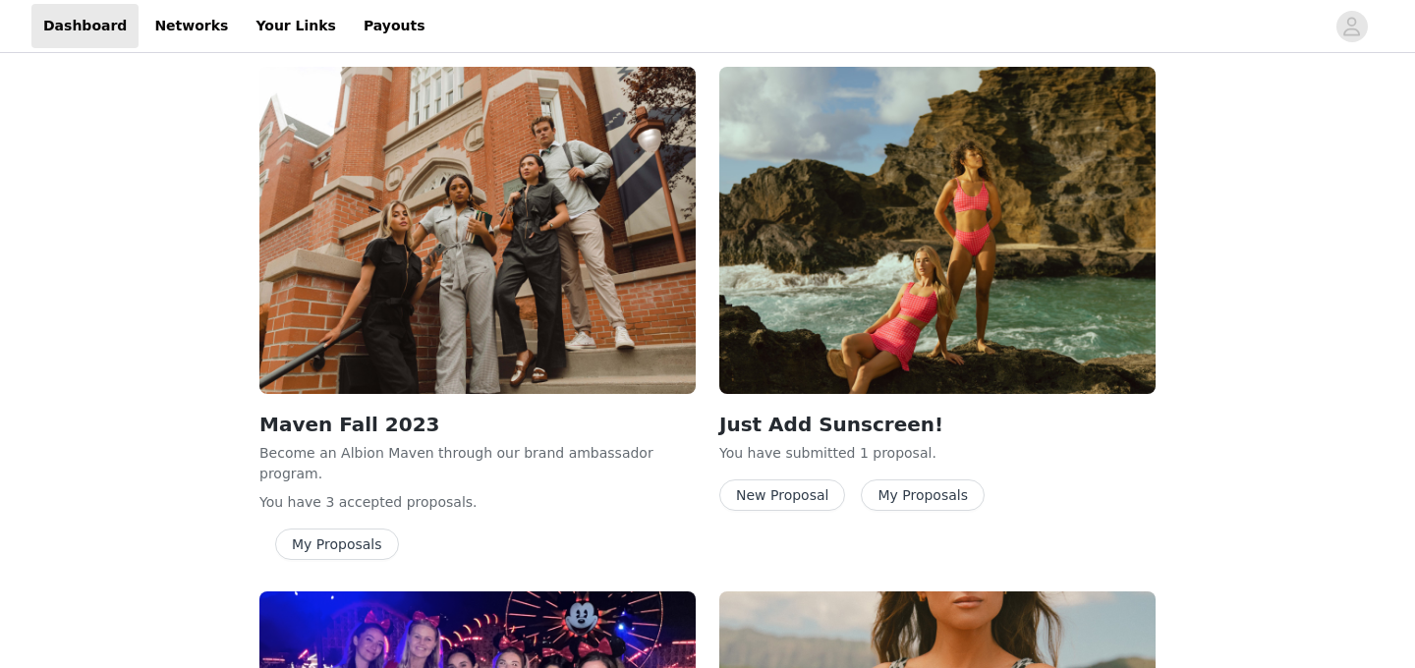
scroll to position [1223, 0]
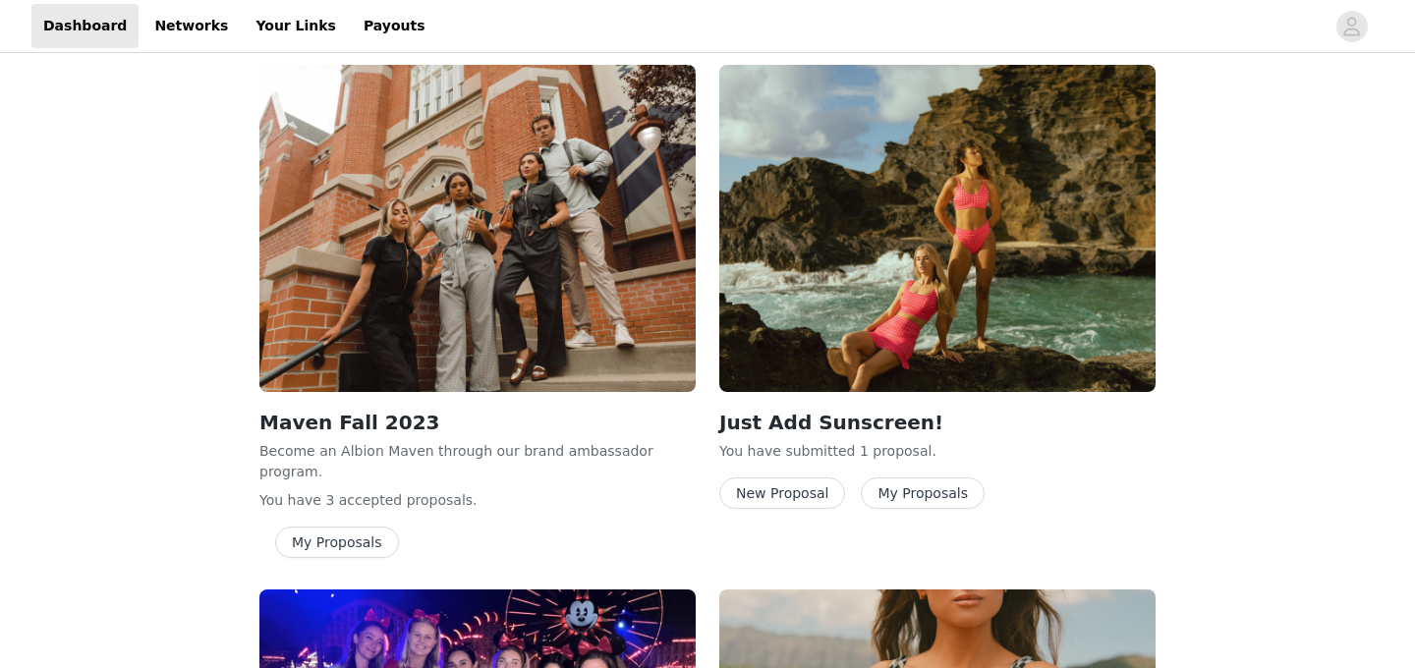
click at [910, 496] on button "My Proposals" at bounding box center [923, 493] width 124 height 31
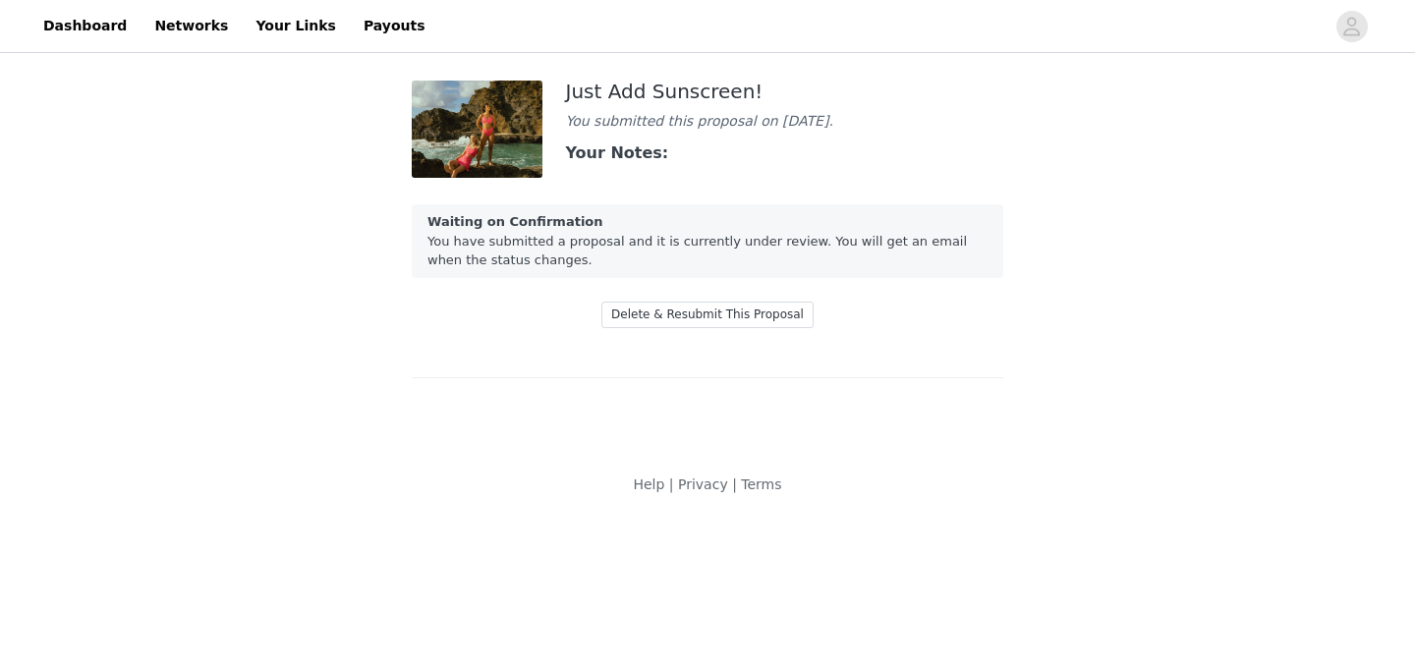
click at [595, 162] on strong "Your Notes:" at bounding box center [617, 153] width 103 height 19
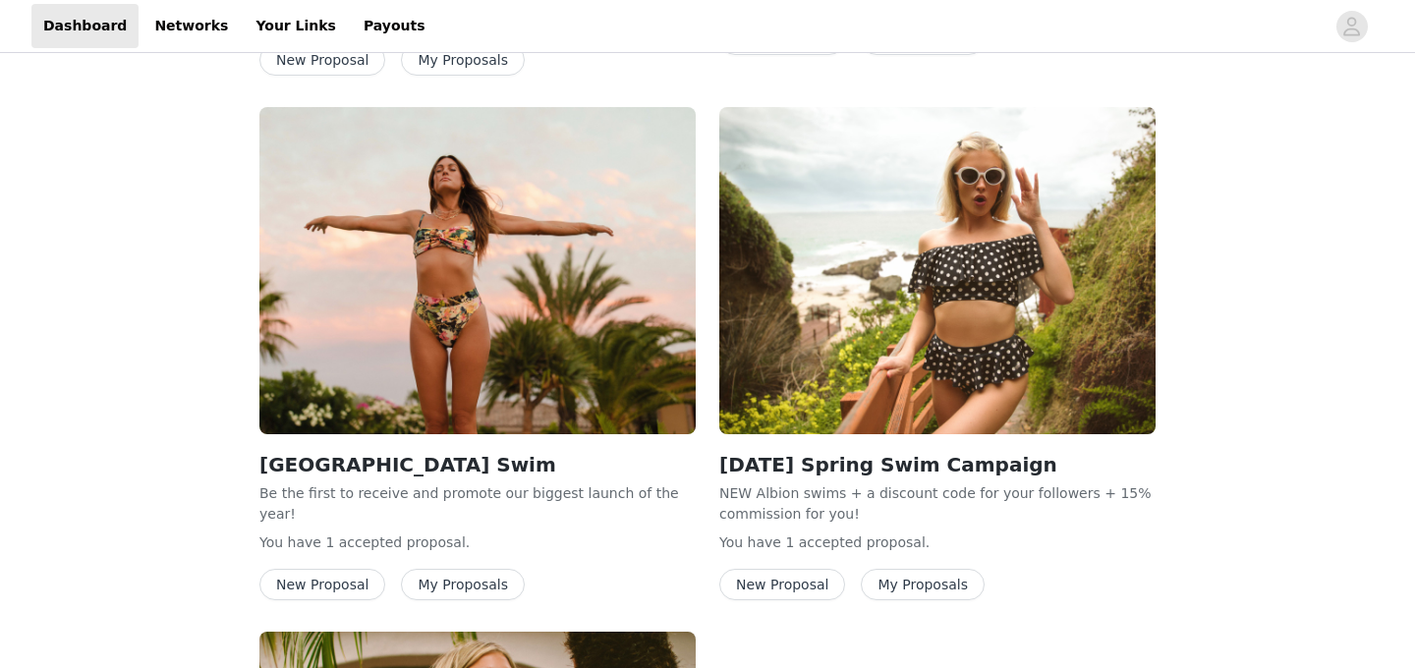
scroll to position [2774, 0]
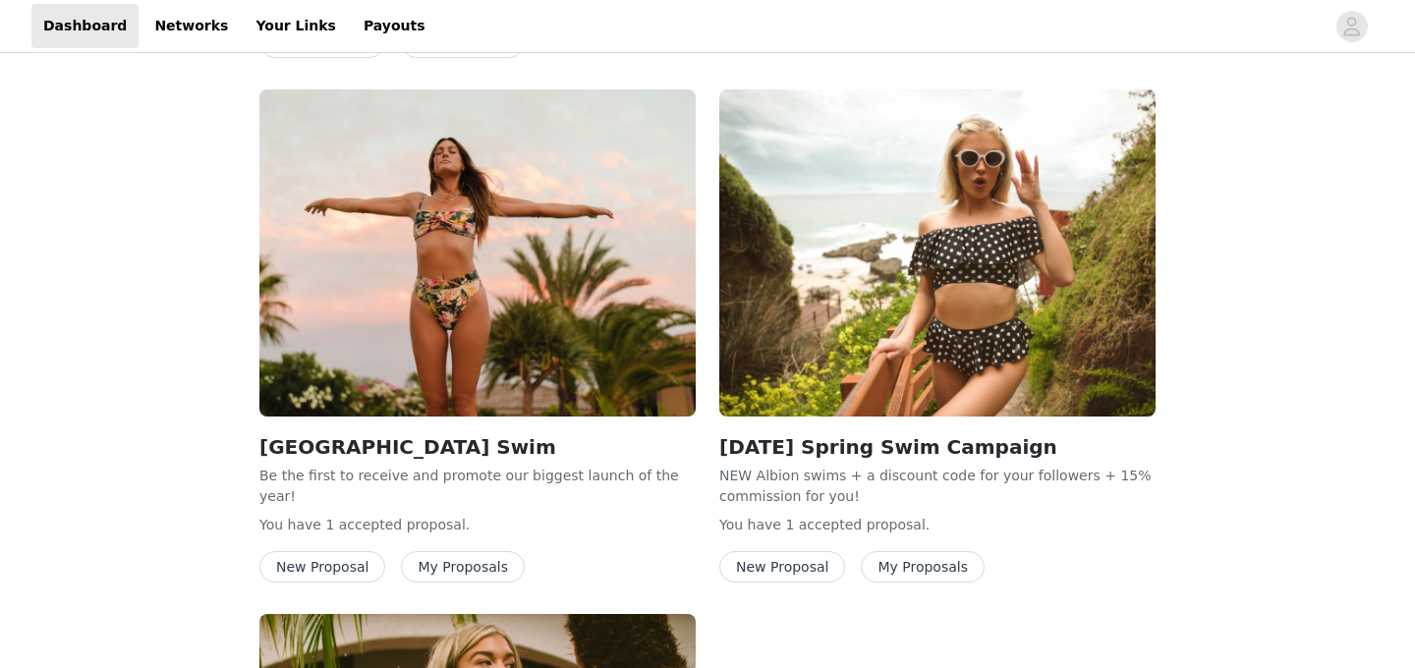
click at [919, 551] on button "My Proposals" at bounding box center [923, 566] width 124 height 31
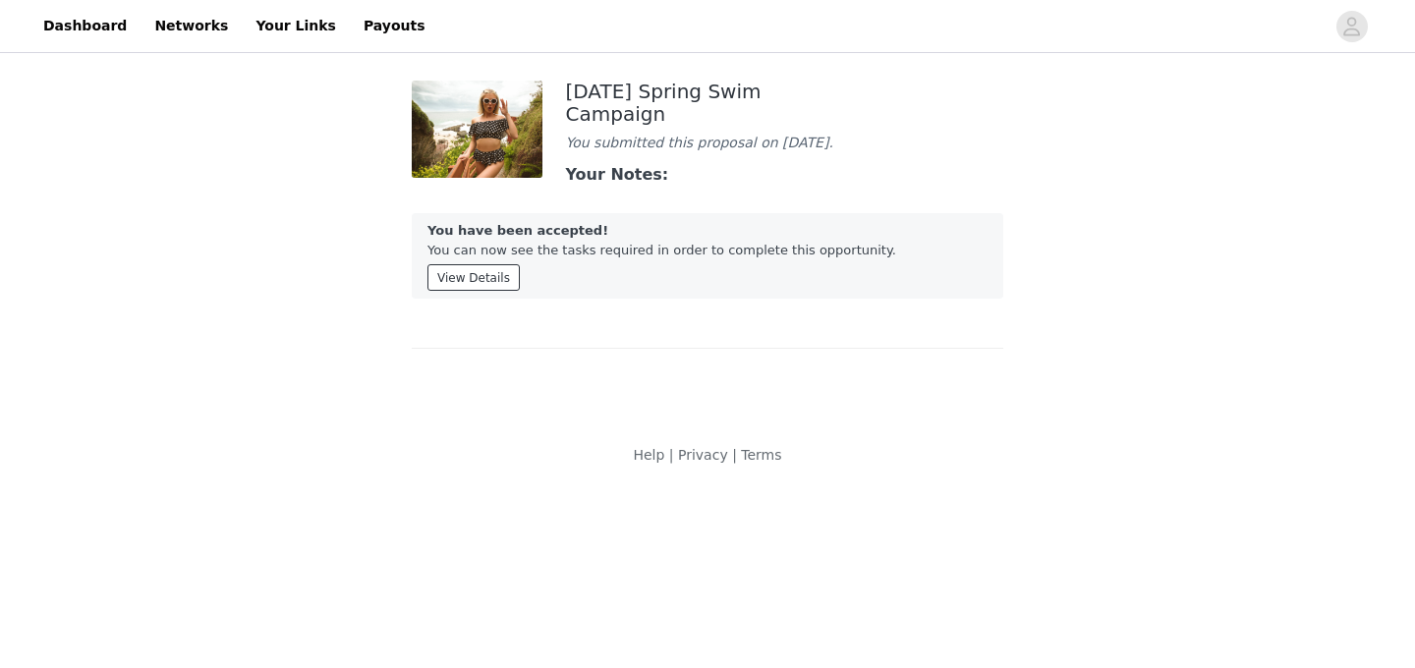
click at [477, 288] on button "View Details" at bounding box center [474, 277] width 92 height 27
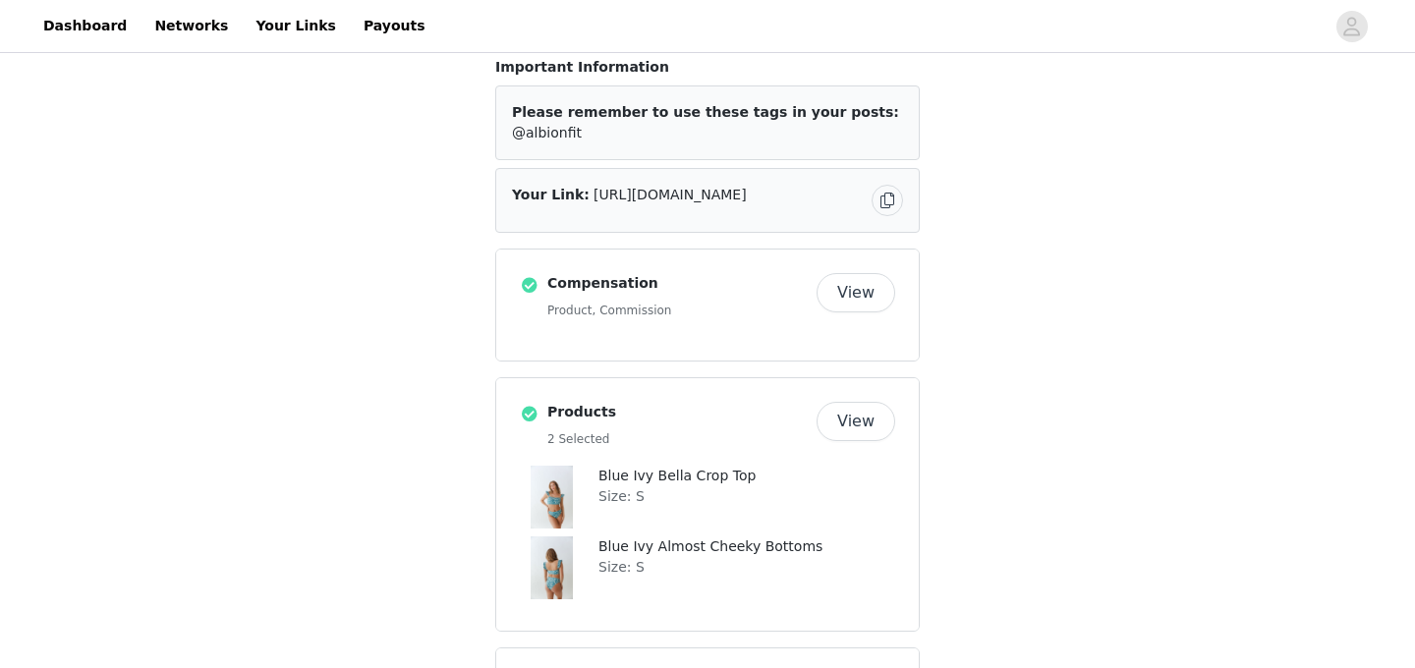
scroll to position [378, 0]
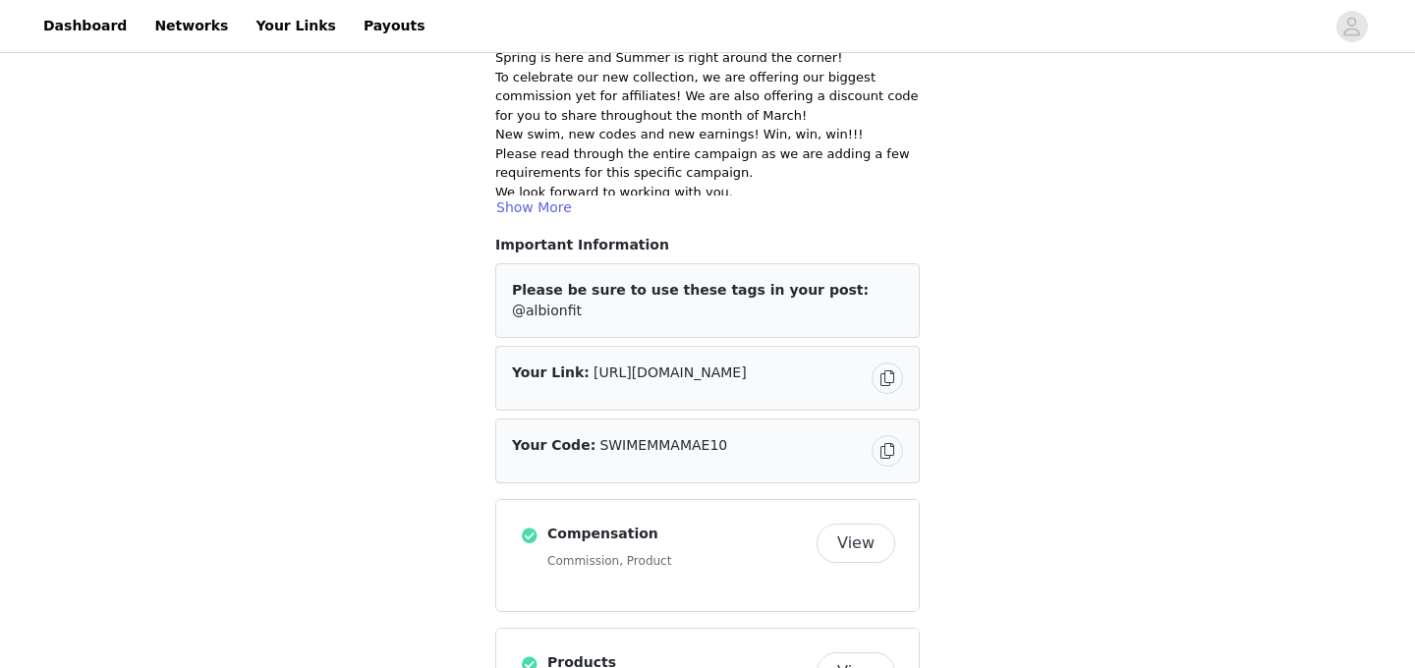
scroll to position [188, 0]
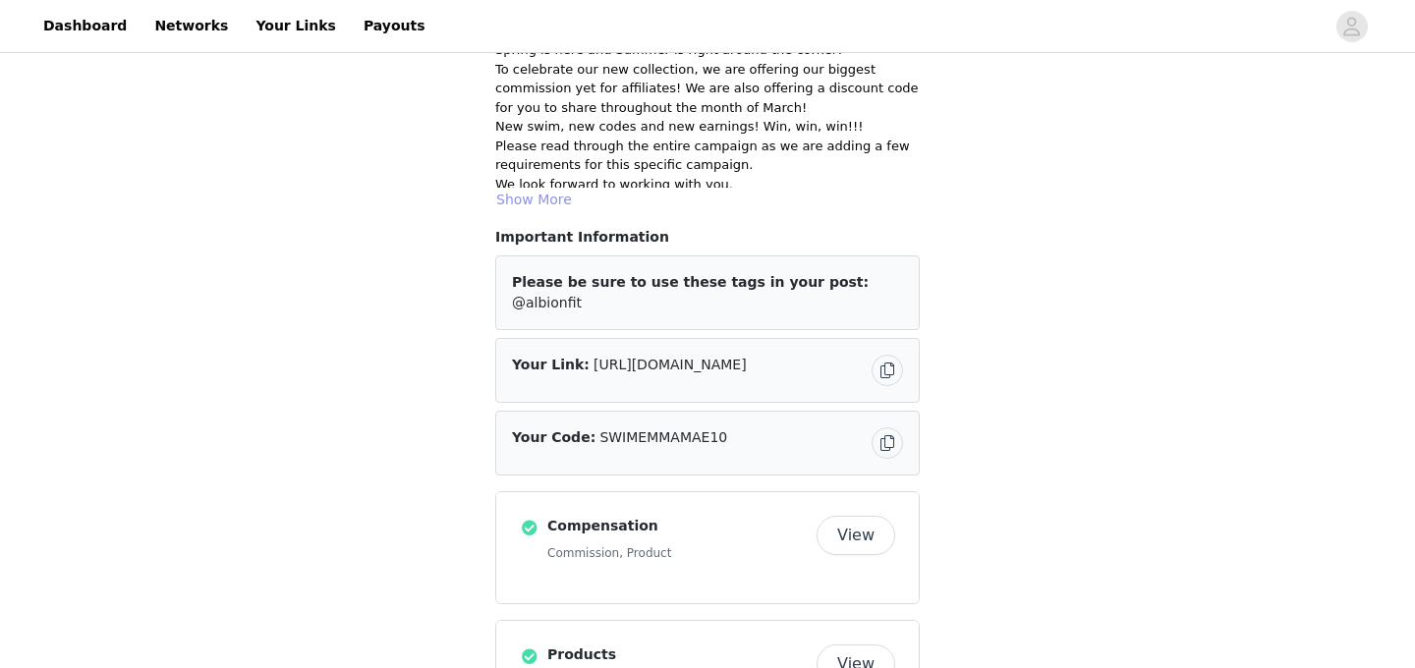
click at [530, 197] on button "Show More" at bounding box center [534, 200] width 78 height 24
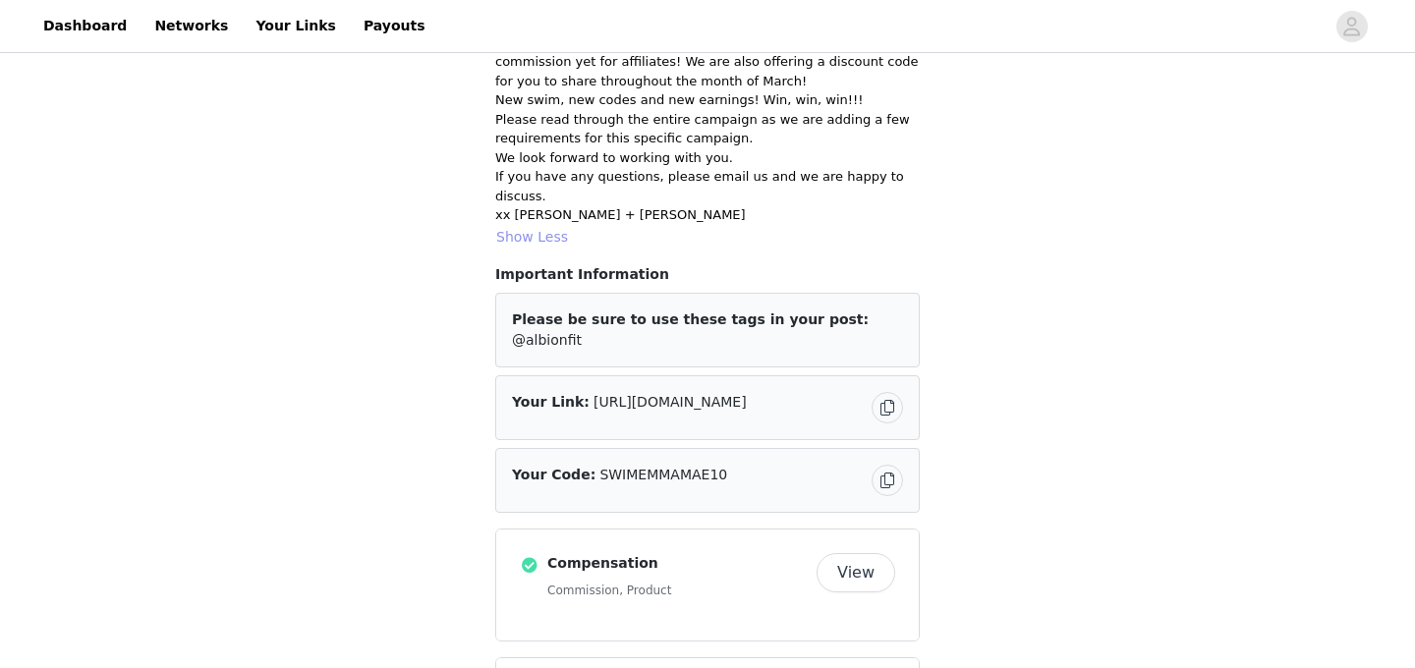
scroll to position [225, 0]
